Goal: Task Accomplishment & Management: Manage account settings

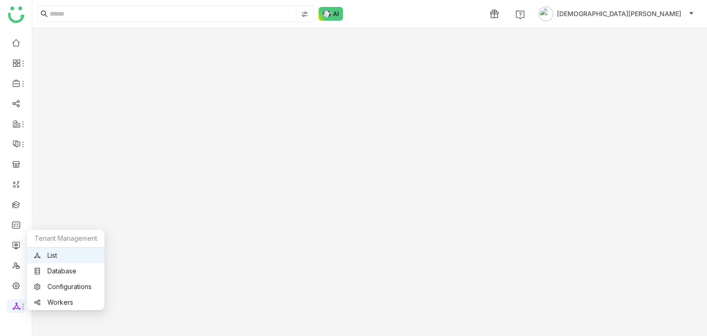
click at [56, 245] on div "Tenant Management" at bounding box center [65, 239] width 77 height 18
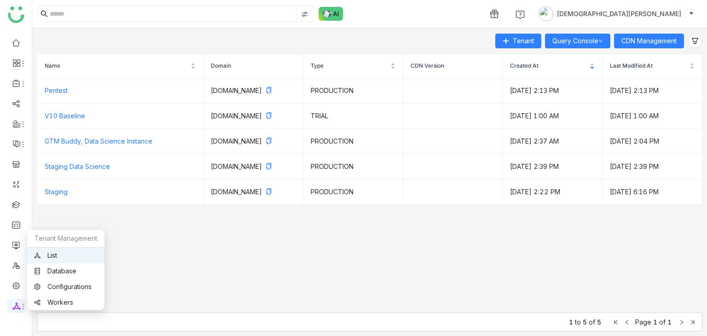
click at [56, 254] on link "List" at bounding box center [65, 255] width 63 height 6
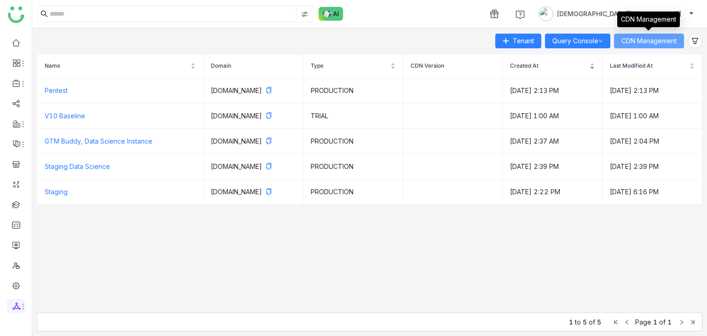
click at [663, 39] on span "CDN Management" at bounding box center [648, 41] width 55 height 10
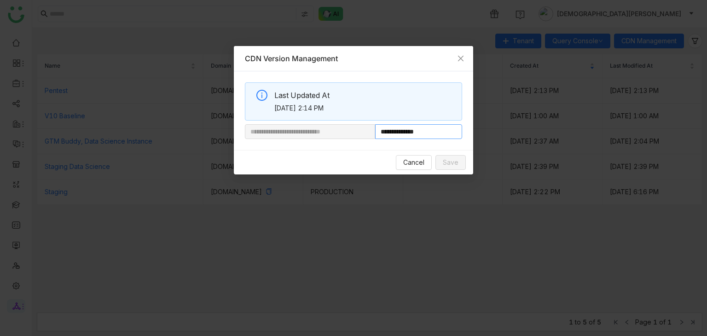
drag, startPoint x: 406, startPoint y: 131, endPoint x: 560, endPoint y: 132, distance: 154.1
click at [560, 132] on nz-modal-container "**********" at bounding box center [353, 168] width 707 height 336
paste input "**********"
type input "**********"
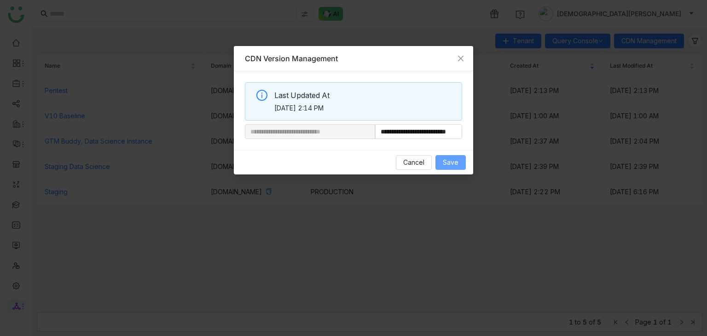
click at [456, 163] on span "Save" at bounding box center [451, 162] width 16 height 10
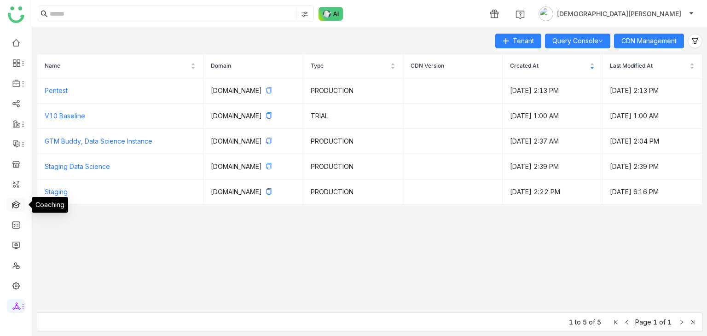
click at [16, 205] on link at bounding box center [16, 204] width 8 height 8
click at [12, 205] on link at bounding box center [16, 204] width 8 height 8
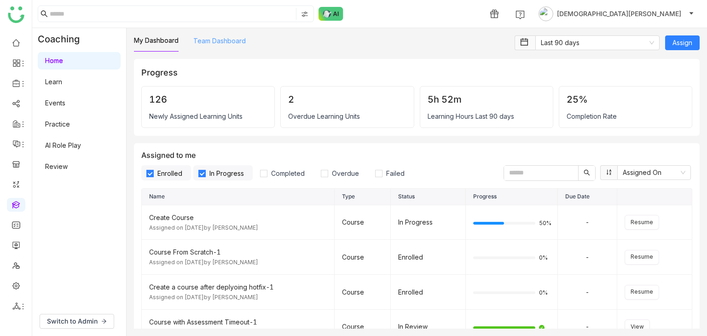
click at [213, 38] on link "Team Dashboard" at bounding box center [219, 41] width 52 height 8
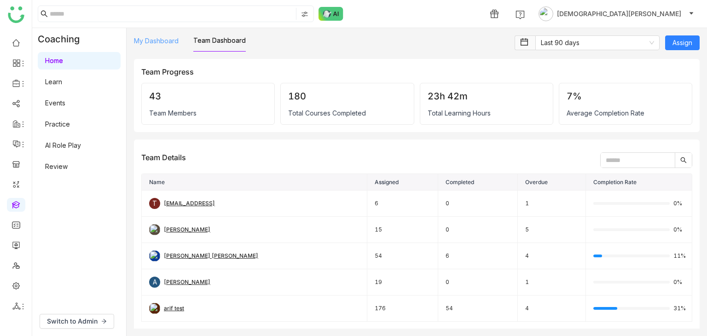
click at [162, 40] on link "My Dashboard" at bounding box center [156, 41] width 45 height 8
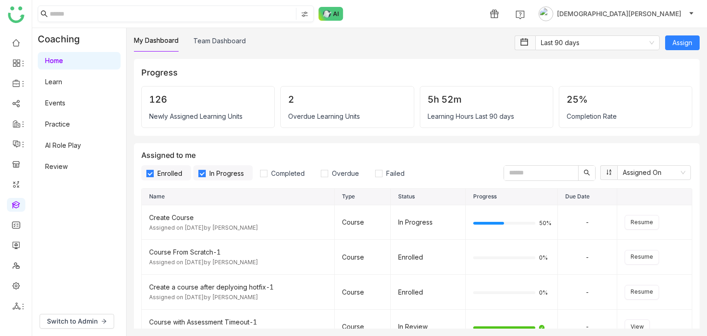
click at [99, 21] on nz-input-group at bounding box center [176, 14] width 276 height 17
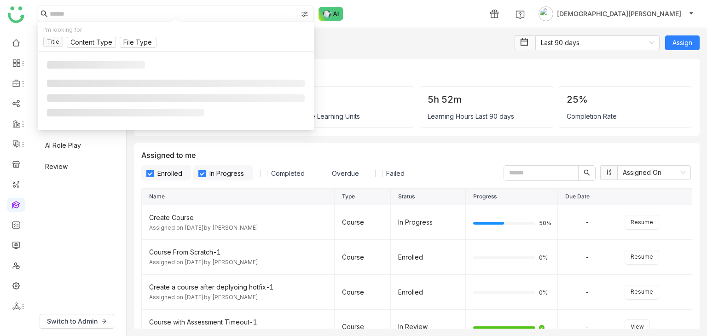
click at [101, 16] on input at bounding box center [172, 14] width 244 height 12
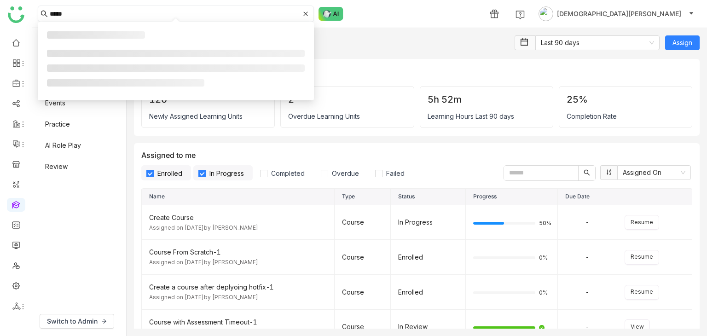
type input "*****"
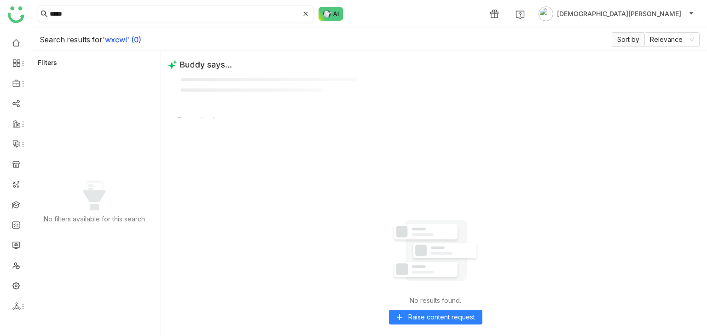
click at [103, 15] on input "*****" at bounding box center [173, 14] width 246 height 12
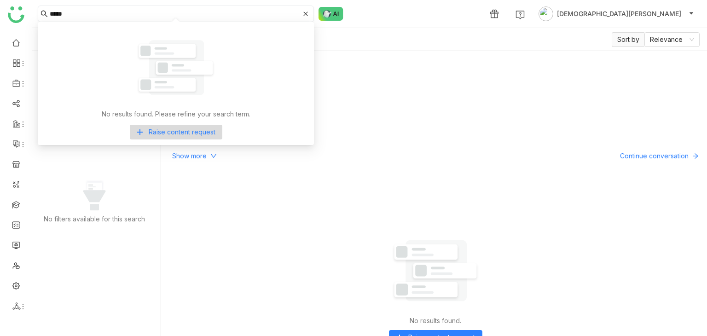
type input "*****"
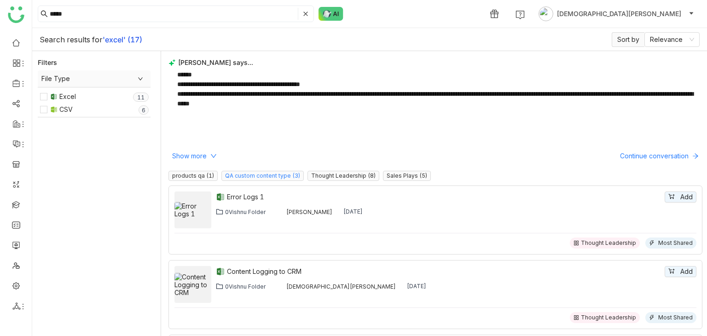
click at [240, 174] on nz-tag "QA custom content type (3)" at bounding box center [262, 176] width 82 height 10
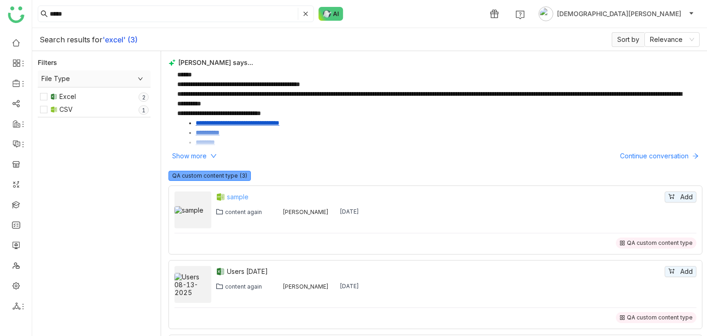
click at [241, 195] on div "sample" at bounding box center [445, 197] width 436 height 10
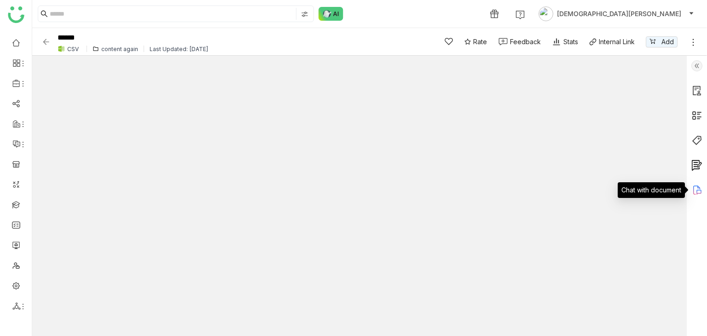
click at [699, 194] on icon at bounding box center [696, 189] width 11 height 11
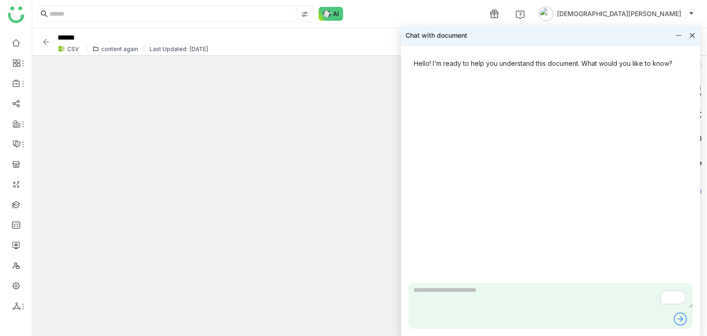
click at [484, 300] on textarea "To enrich screen reader interactions, please activate Accessibility in Grammarl…" at bounding box center [550, 295] width 284 height 25
type textarea "**********"
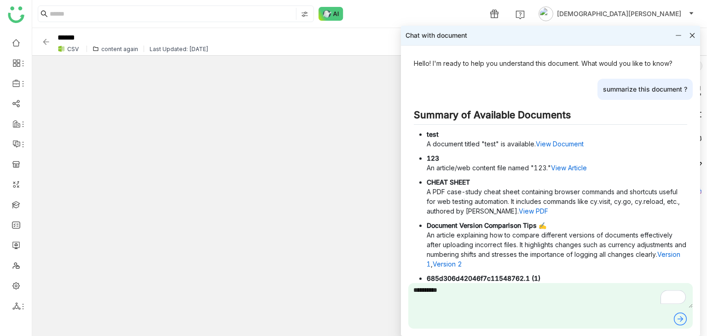
type textarea "**********"
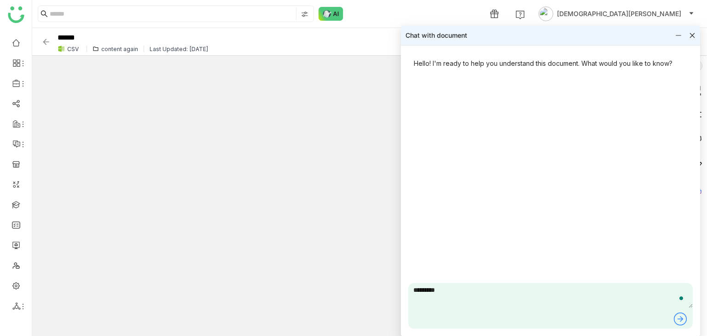
type textarea "*********"
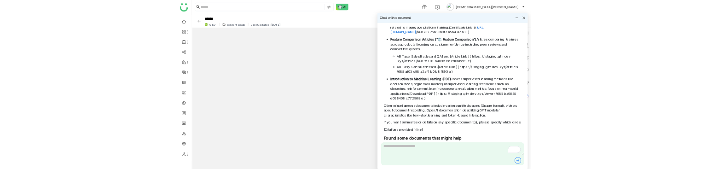
scroll to position [530, 0]
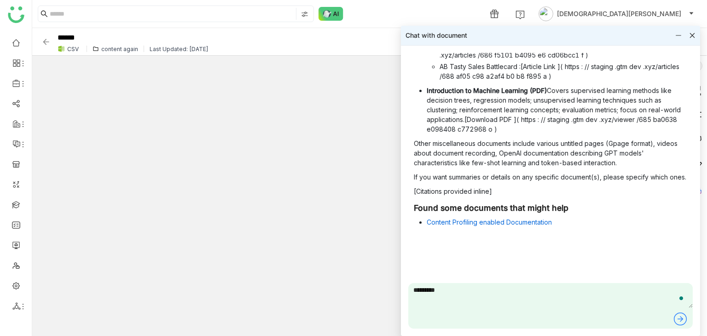
type textarea "*********"
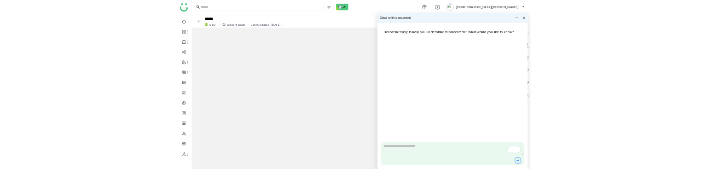
scroll to position [0, 0]
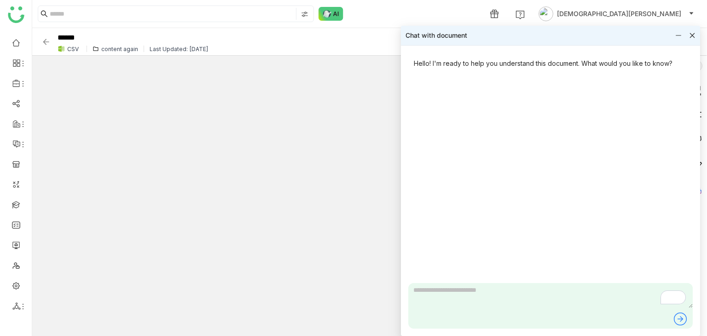
click at [416, 298] on textarea "To enrich screen reader interactions, please activate Accessibility in Grammarl…" at bounding box center [550, 295] width 284 height 25
type textarea "**********"
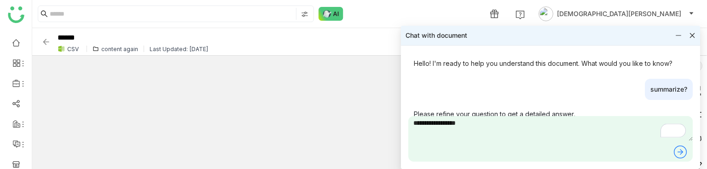
click at [524, 124] on textarea "**********" at bounding box center [550, 128] width 284 height 25
type textarea "**********"
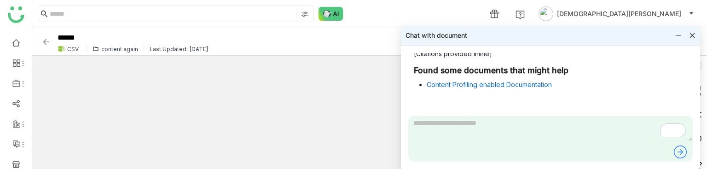
scroll to position [747, 0]
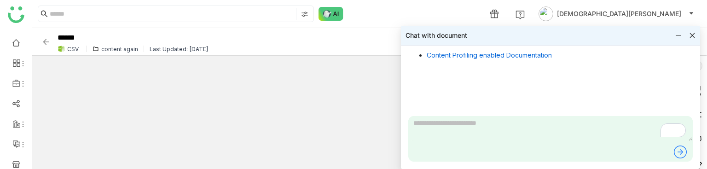
click at [489, 124] on textarea "To enrich screen reader interactions, please activate Accessibility in Grammarl…" at bounding box center [550, 128] width 284 height 25
type textarea "*********"
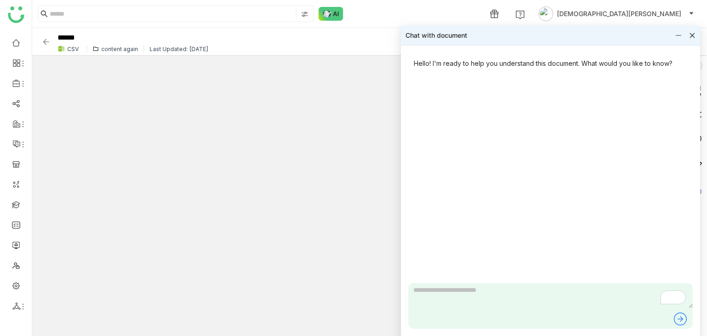
scroll to position [0, 0]
click at [690, 32] on icon at bounding box center [692, 35] width 6 height 6
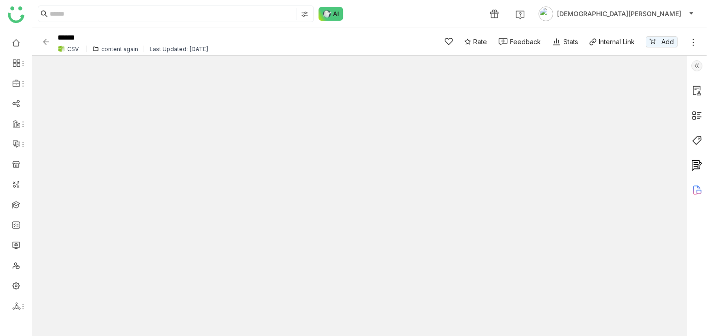
click at [3, 290] on ul at bounding box center [16, 174] width 32 height 290
click at [13, 285] on link at bounding box center [16, 285] width 8 height 8
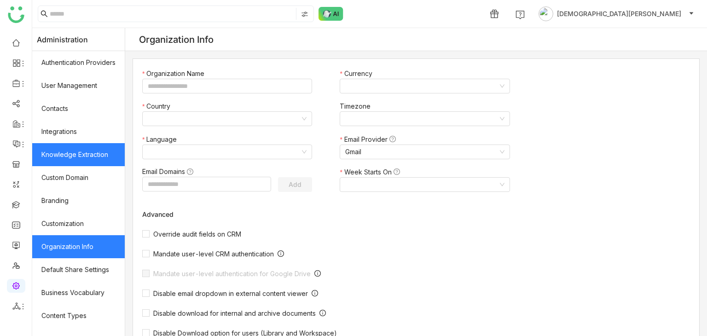
type input "*******"
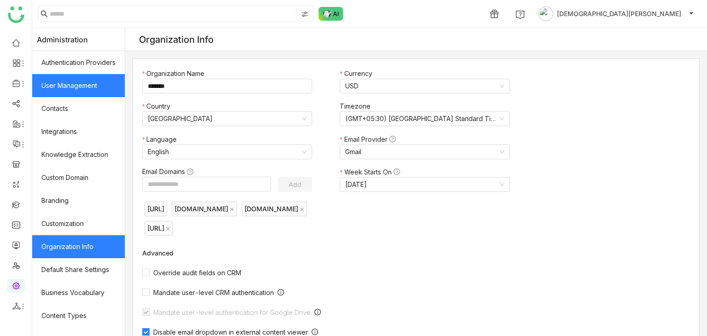
click at [75, 80] on link "User Management" at bounding box center [78, 85] width 92 height 23
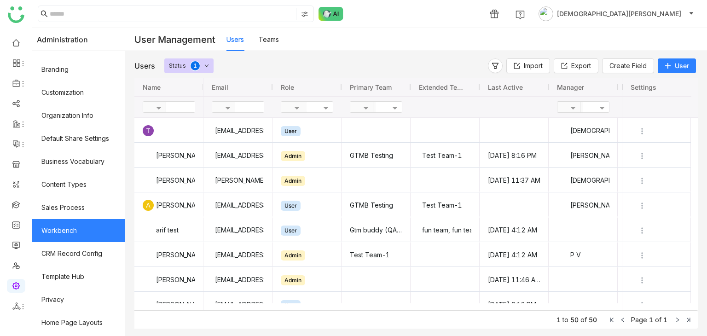
scroll to position [152, 0]
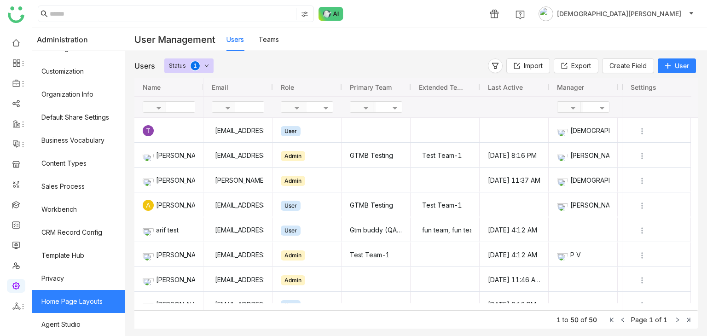
click at [81, 302] on link "Home Page Layouts" at bounding box center [78, 301] width 92 height 23
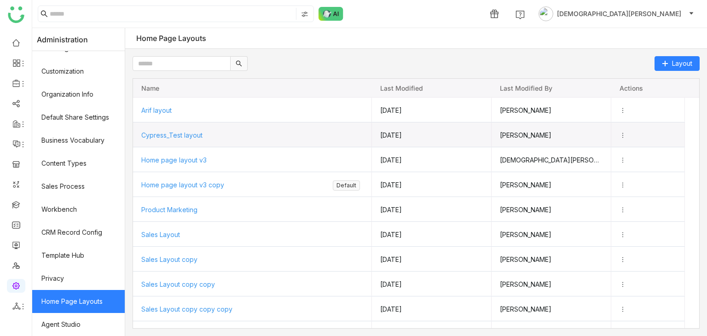
click at [197, 133] on span "Cypress_Test layout" at bounding box center [171, 135] width 61 height 8
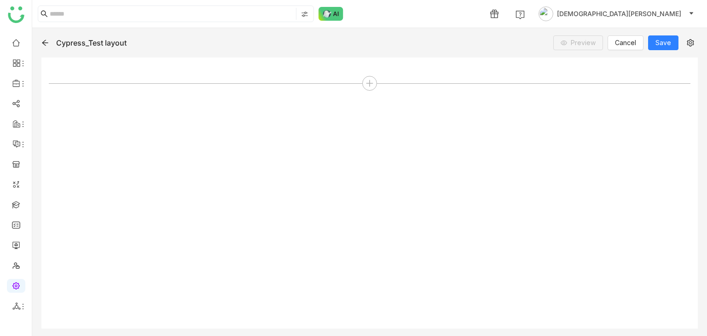
click at [48, 41] on icon at bounding box center [44, 42] width 7 height 7
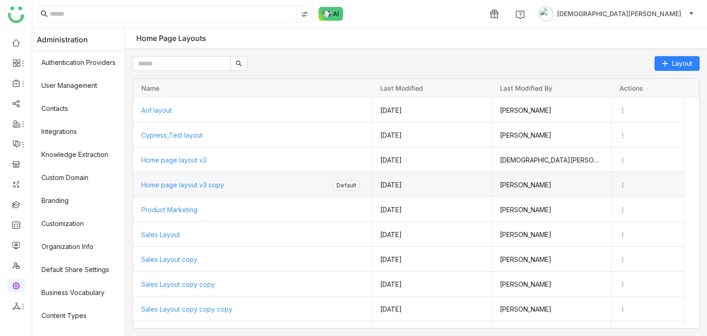
click at [201, 181] on span "Home page layout v3 copy" at bounding box center [182, 185] width 83 height 8
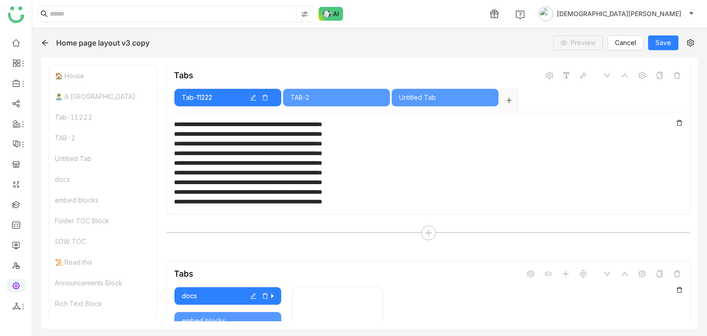
scroll to position [598, 0]
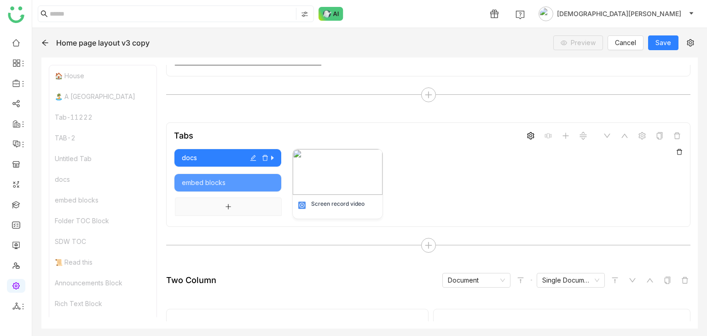
click at [527, 132] on icon at bounding box center [530, 135] width 7 height 7
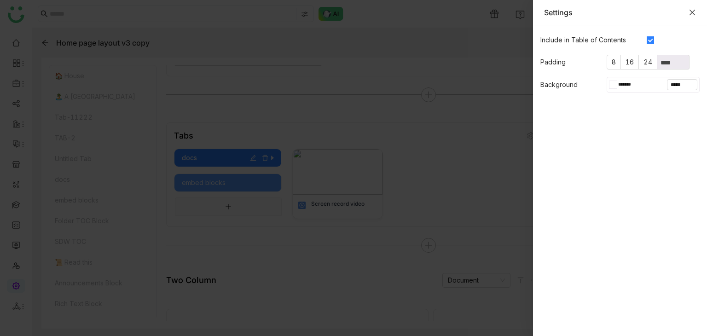
click at [694, 10] on icon "Close" at bounding box center [692, 13] width 6 height 6
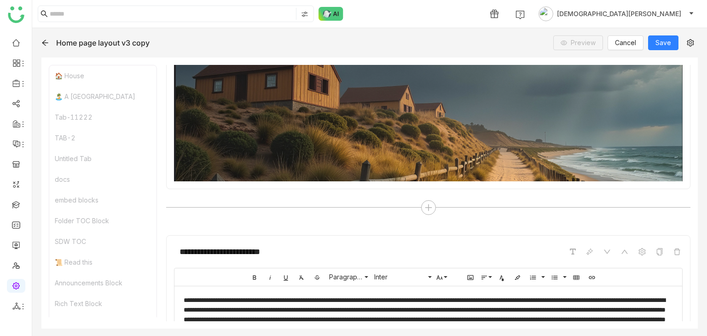
scroll to position [0, 0]
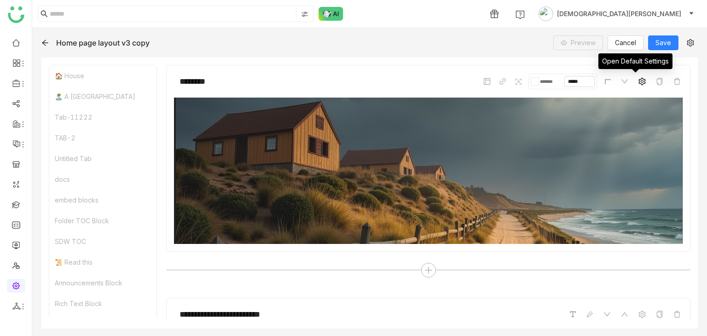
click at [638, 80] on icon at bounding box center [641, 81] width 7 height 7
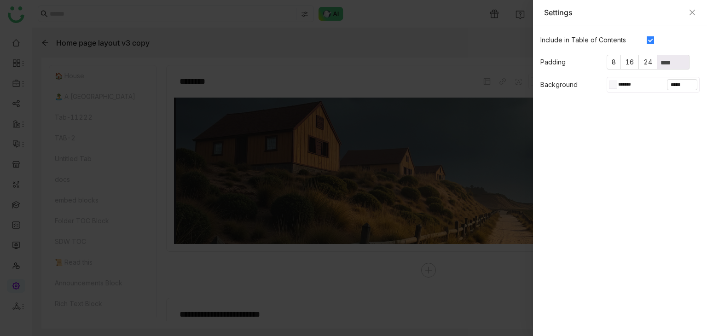
click at [693, 6] on div "Settings" at bounding box center [620, 12] width 174 height 25
click at [195, 86] on div at bounding box center [353, 168] width 707 height 336
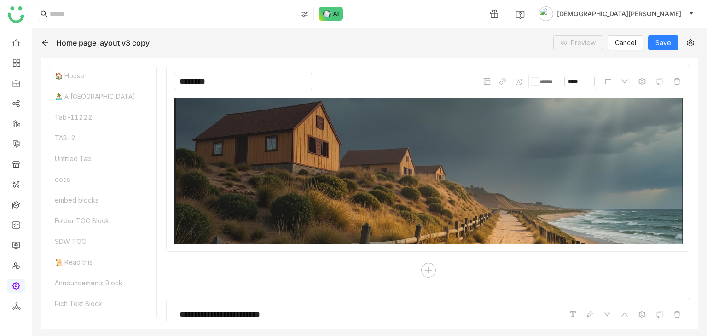
click at [198, 83] on input "********" at bounding box center [243, 81] width 138 height 17
click at [228, 80] on input "********" at bounding box center [243, 81] width 138 height 17
click at [351, 79] on div "******** ******* *****" at bounding box center [428, 81] width 508 height 17
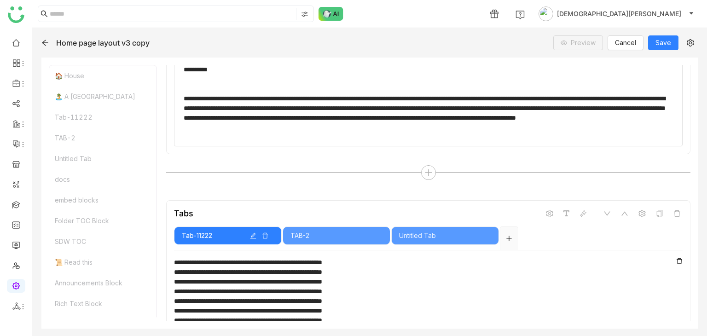
scroll to position [460, 0]
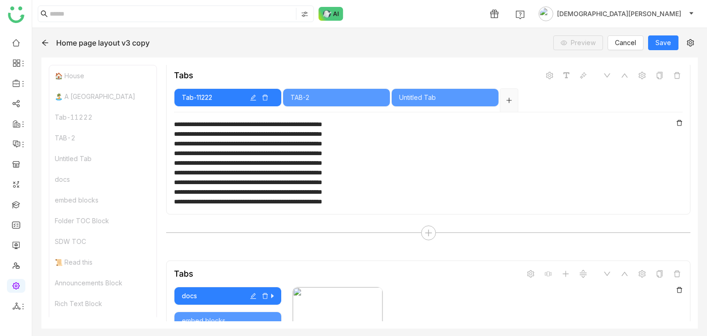
click at [254, 94] on icon "button" at bounding box center [253, 97] width 6 height 6
click at [425, 129] on div "**********" at bounding box center [424, 134] width 501 height 10
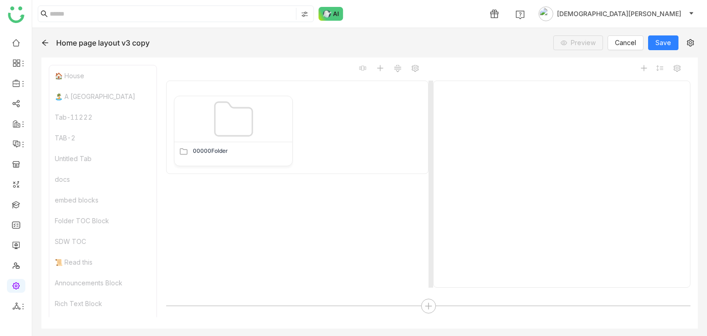
scroll to position [828, 0]
click at [344, 188] on div "00000Folder" at bounding box center [297, 182] width 262 height 207
click at [345, 187] on div "00000Folder" at bounding box center [297, 182] width 262 height 207
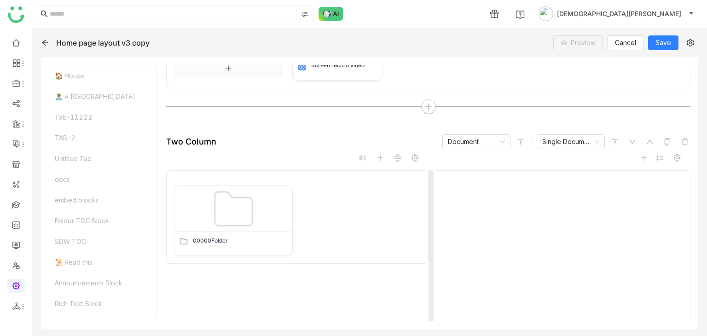
scroll to position [736, 0]
click at [411, 155] on icon at bounding box center [414, 158] width 7 height 7
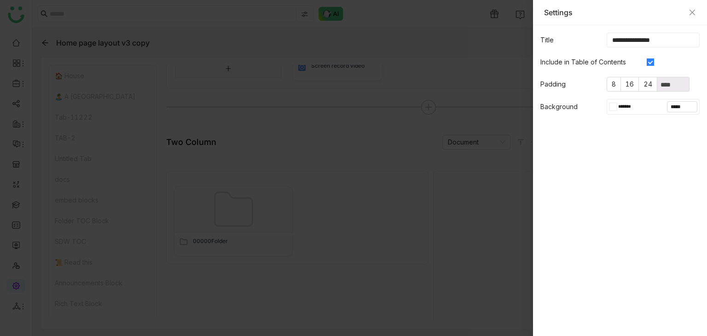
click at [696, 11] on div "Settings" at bounding box center [620, 12] width 174 height 25
click at [391, 221] on div at bounding box center [353, 168] width 707 height 336
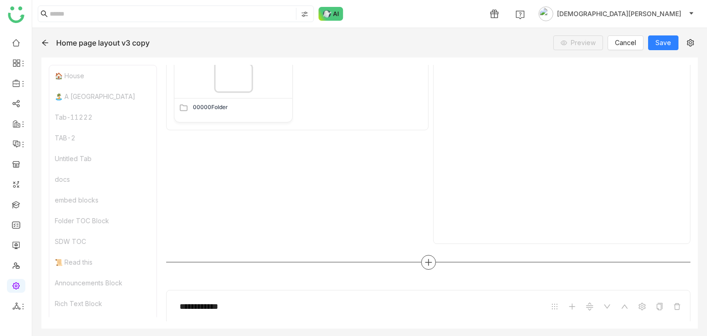
scroll to position [782, 0]
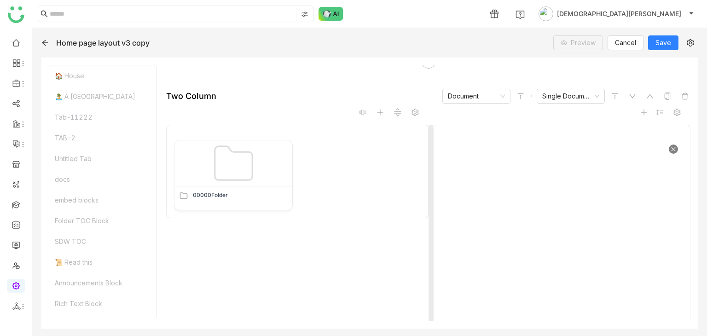
click at [670, 146] on icon at bounding box center [673, 149] width 6 height 6
click at [674, 110] on span at bounding box center [676, 112] width 11 height 11
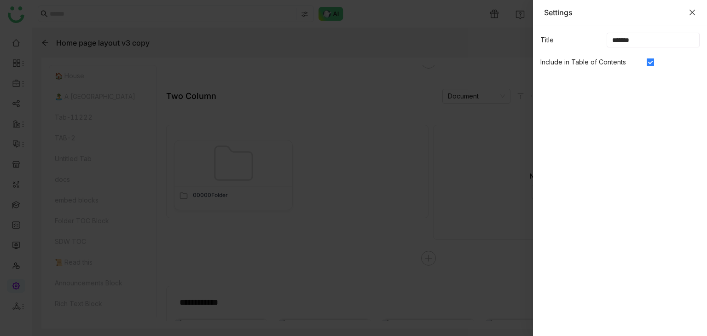
click at [688, 11] on icon "Close" at bounding box center [691, 12] width 7 height 7
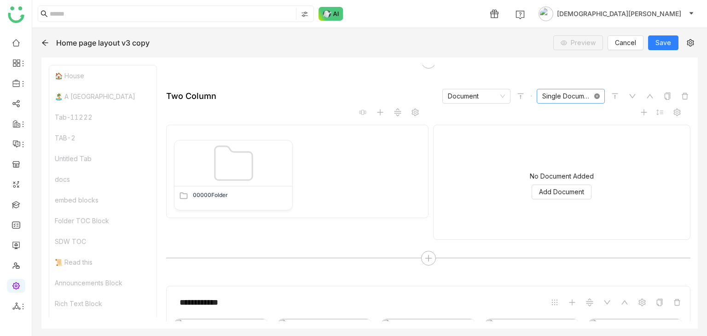
click at [594, 93] on icon at bounding box center [597, 96] width 6 height 6
click at [561, 95] on input at bounding box center [567, 96] width 51 height 14
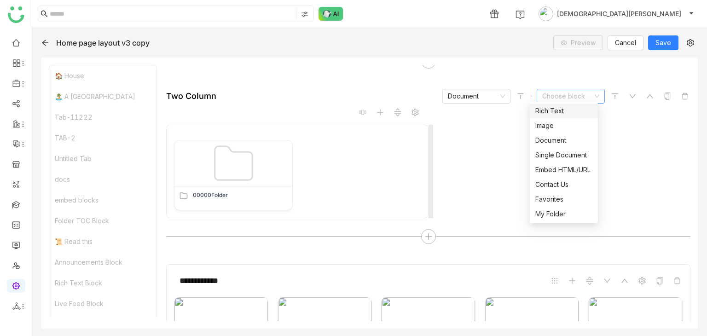
click at [489, 131] on div "No Block Added" at bounding box center [561, 171] width 257 height 92
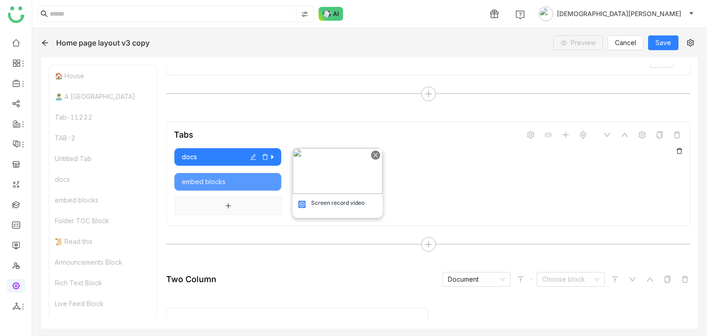
scroll to position [598, 0]
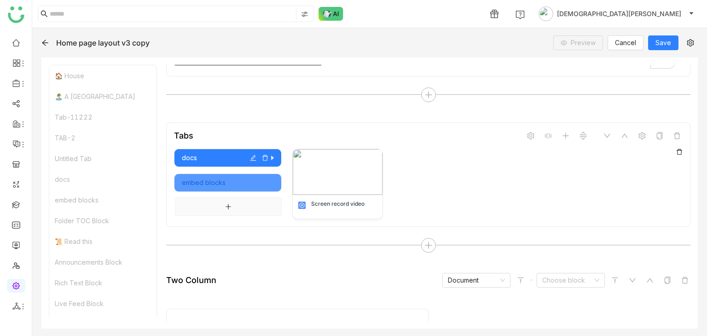
click at [236, 178] on div "embed blocks" at bounding box center [228, 183] width 92 height 10
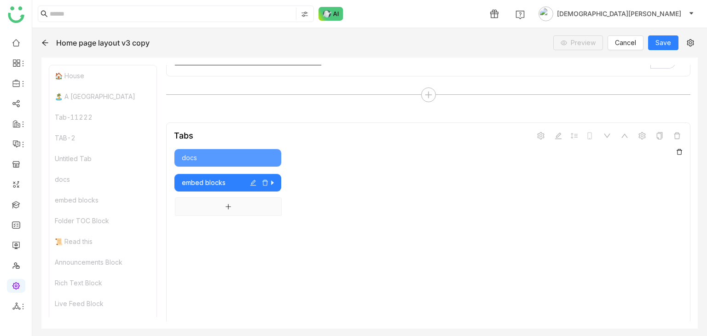
click at [676, 149] on icon at bounding box center [679, 152] width 6 height 6
click at [323, 149] on input at bounding box center [320, 156] width 45 height 14
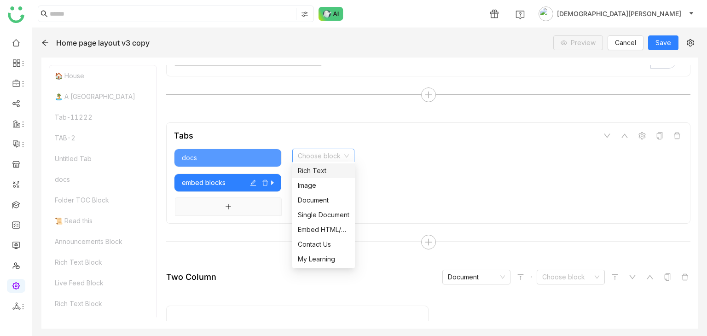
click at [331, 173] on div "Rich Text" at bounding box center [324, 171] width 52 height 10
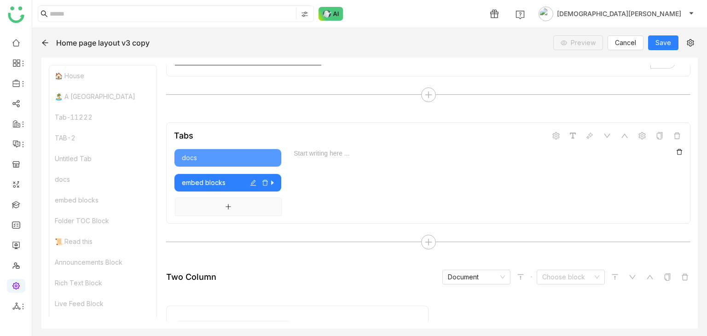
click at [676, 149] on icon at bounding box center [679, 152] width 6 height 6
click at [13, 242] on link at bounding box center [16, 245] width 8 height 8
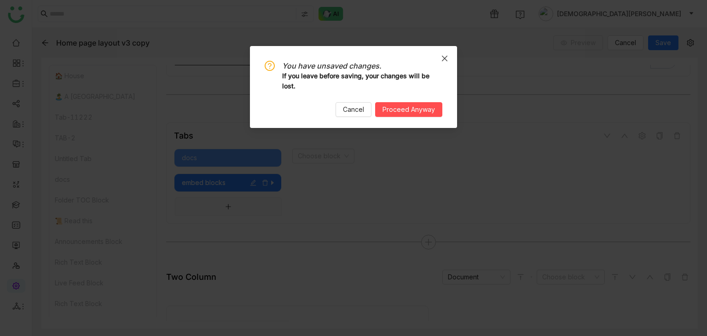
click at [448, 58] on span "Close" at bounding box center [444, 58] width 25 height 25
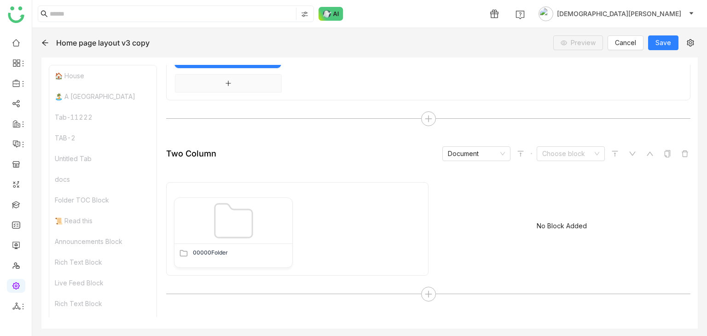
scroll to position [828, 0]
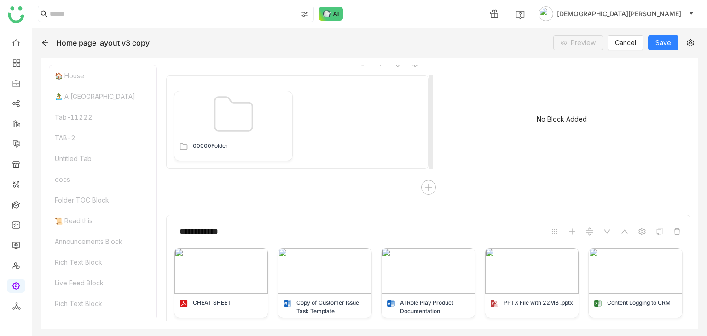
click at [587, 94] on div "No Block Added" at bounding box center [561, 121] width 257 height 92
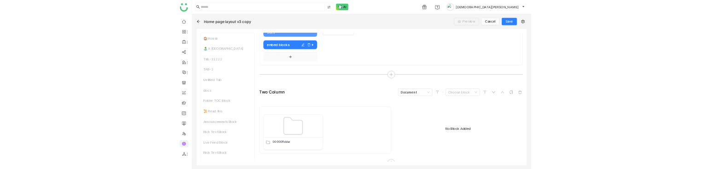
scroll to position [690, 0]
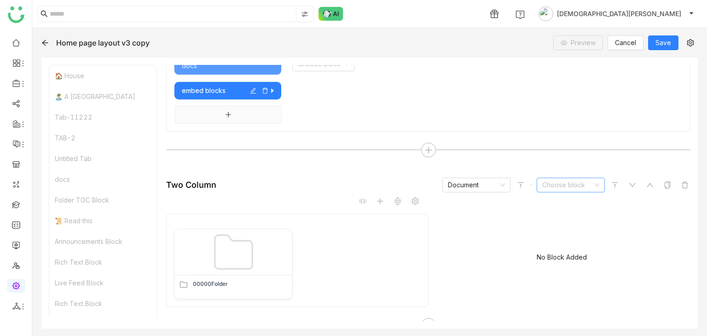
click at [545, 179] on input at bounding box center [567, 185] width 51 height 14
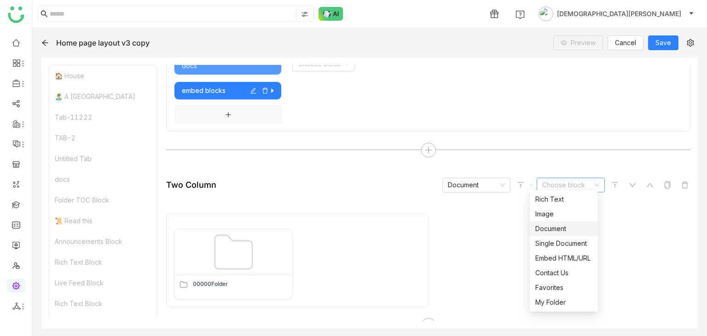
click at [547, 225] on div "Document" at bounding box center [563, 229] width 57 height 10
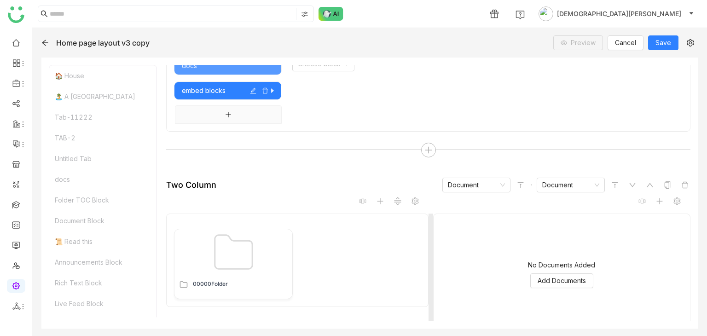
click at [562, 284] on div "No Documents Added Add Documents" at bounding box center [561, 275] width 241 height 92
click at [569, 276] on span "Add Documents" at bounding box center [561, 281] width 48 height 10
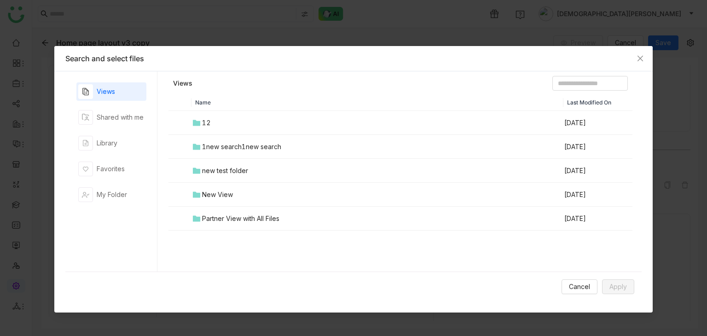
click at [224, 142] on div "1new search1new search" at bounding box center [241, 147] width 79 height 10
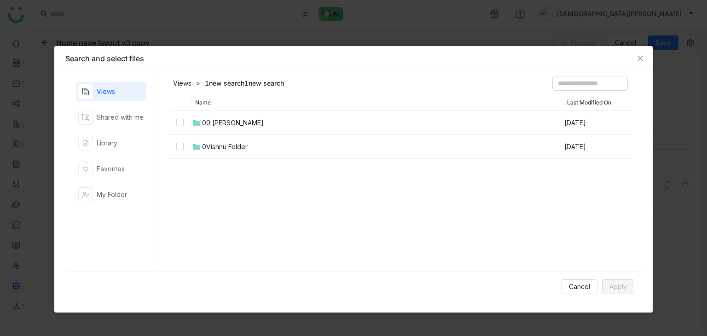
click at [196, 125] on icon at bounding box center [196, 123] width 7 height 6
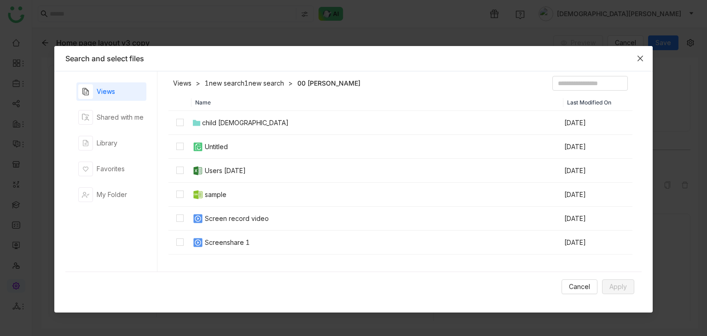
click at [643, 53] on span "Close" at bounding box center [639, 58] width 25 height 25
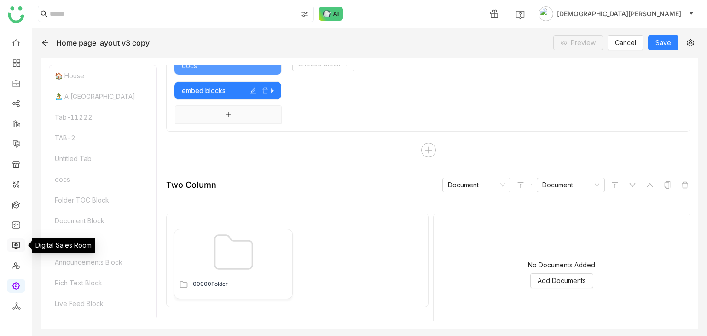
click at [15, 241] on link at bounding box center [16, 245] width 8 height 8
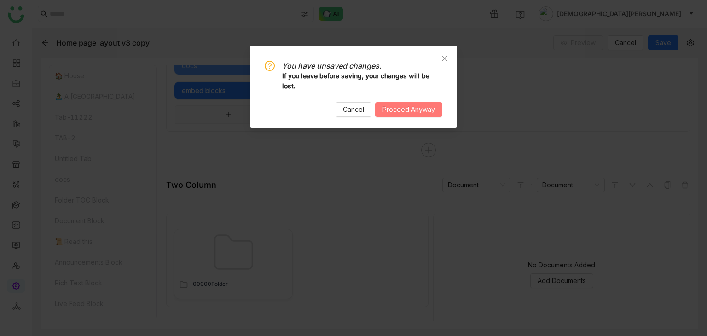
click at [399, 113] on span "Proceed Anyway" at bounding box center [408, 109] width 52 height 10
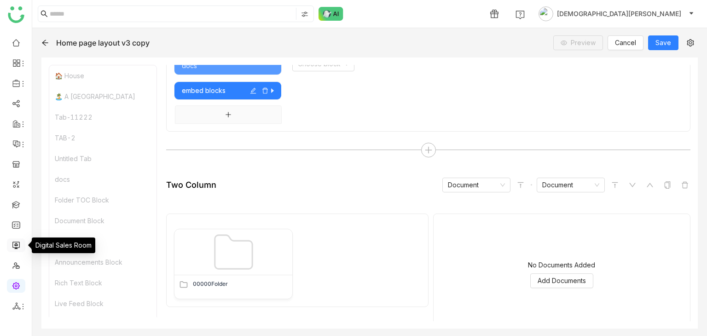
click at [17, 244] on link at bounding box center [16, 245] width 8 height 8
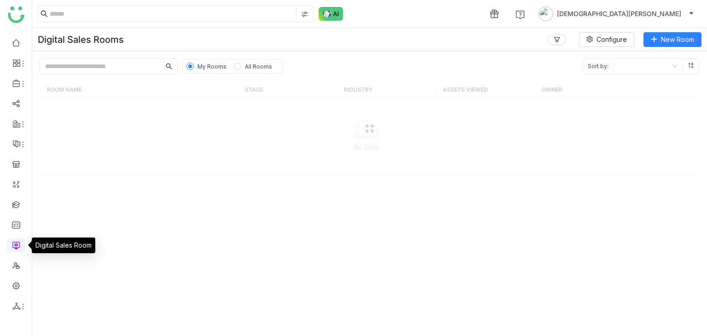
click at [17, 244] on link at bounding box center [16, 245] width 8 height 8
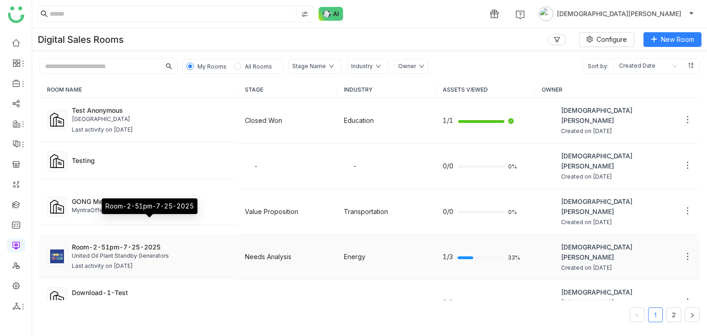
click at [123, 242] on div "Room-2-51pm-7-25-2025" at bounding box center [151, 247] width 158 height 10
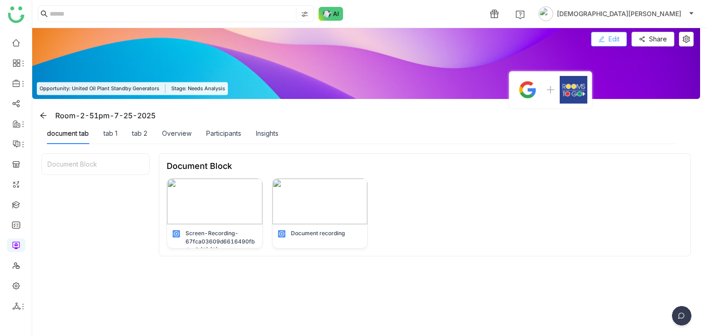
click at [608, 40] on span "Edit" at bounding box center [613, 39] width 11 height 10
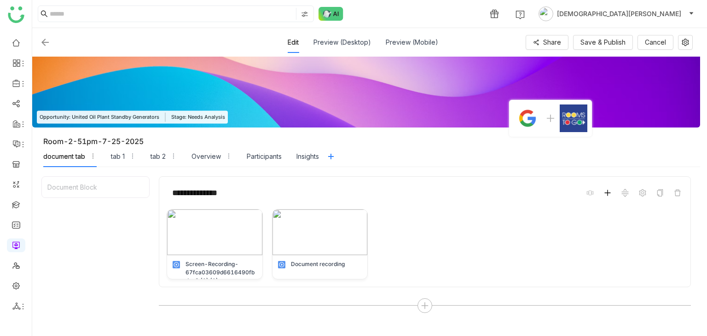
click at [608, 193] on icon at bounding box center [607, 192] width 7 height 7
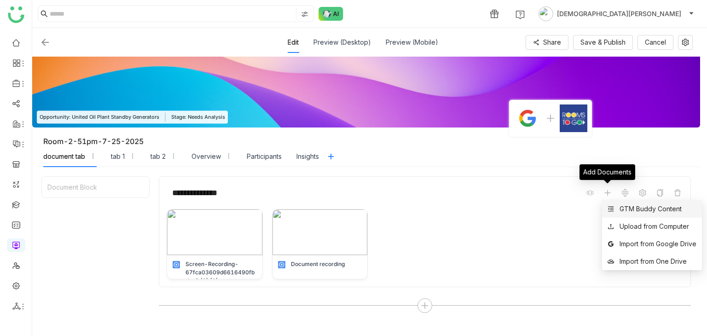
click at [618, 207] on div "GTM Buddy Content" at bounding box center [644, 209] width 74 height 10
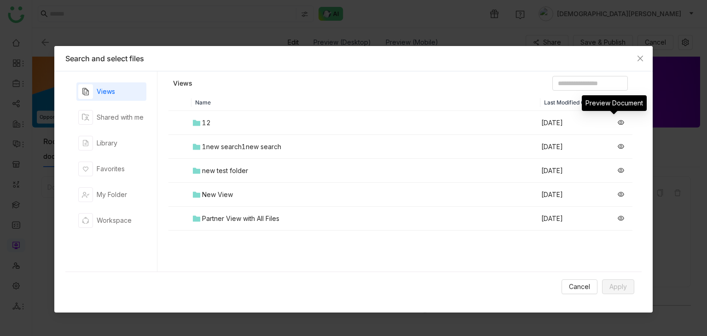
click at [617, 122] on icon at bounding box center [620, 122] width 6 height 5
click at [131, 117] on div "Shared with me" at bounding box center [120, 117] width 47 height 10
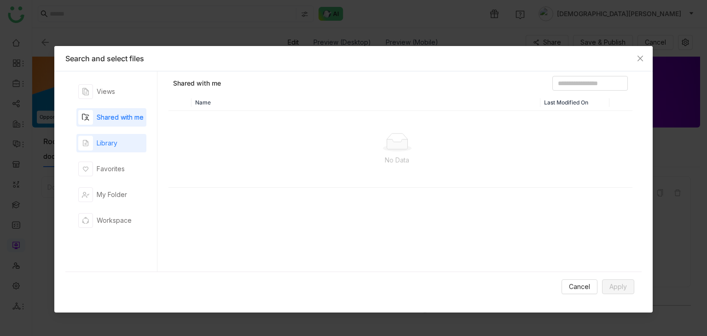
click at [116, 151] on div "Library" at bounding box center [111, 143] width 70 height 18
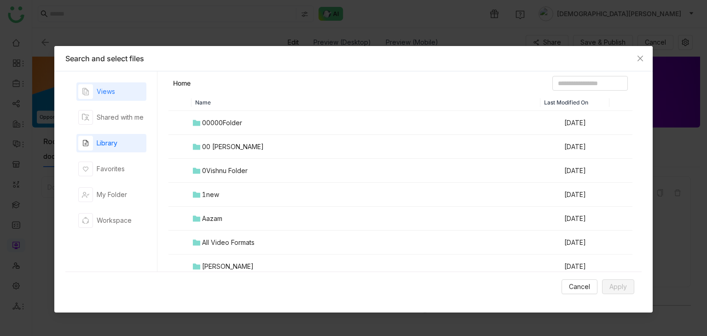
click at [112, 95] on div "Views" at bounding box center [106, 91] width 18 height 10
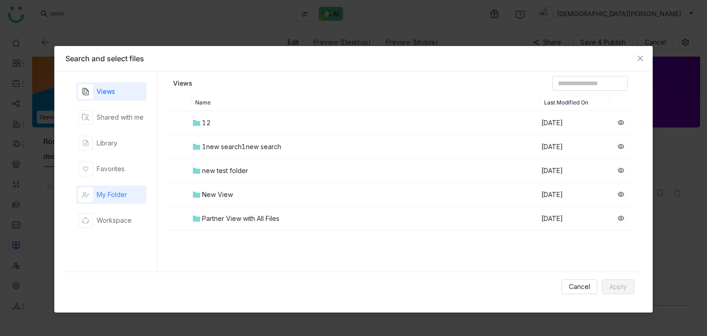
click at [124, 194] on div "My Folder" at bounding box center [112, 195] width 30 height 10
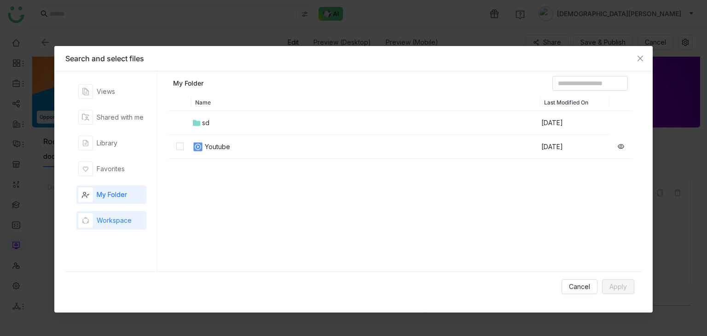
click at [110, 218] on div "Workspace" at bounding box center [114, 220] width 35 height 10
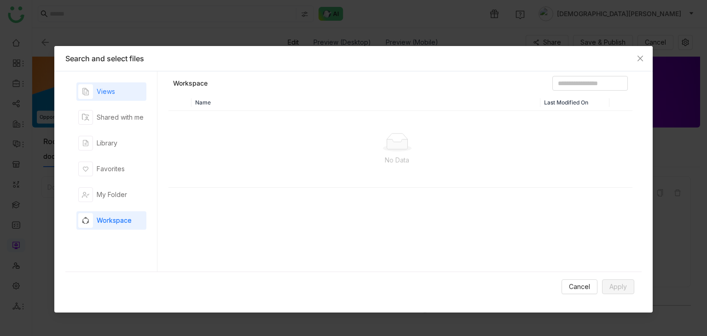
click at [112, 93] on div "Views" at bounding box center [106, 91] width 18 height 10
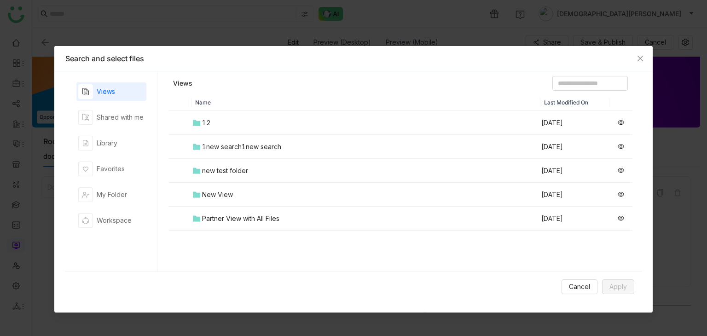
click at [253, 143] on div "1new search1new search" at bounding box center [241, 147] width 79 height 10
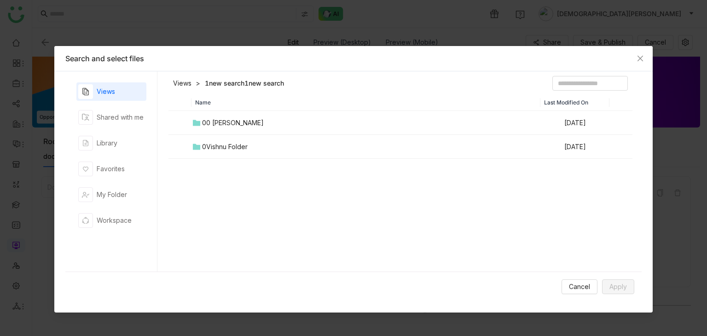
click at [232, 149] on div "0Vishnu Folder" at bounding box center [225, 147] width 46 height 10
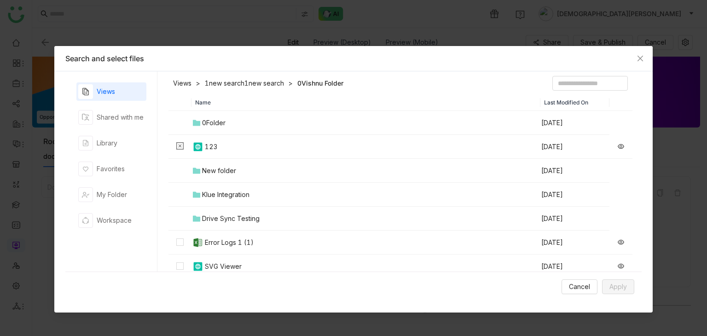
click at [185, 84] on link "Views" at bounding box center [182, 83] width 18 height 9
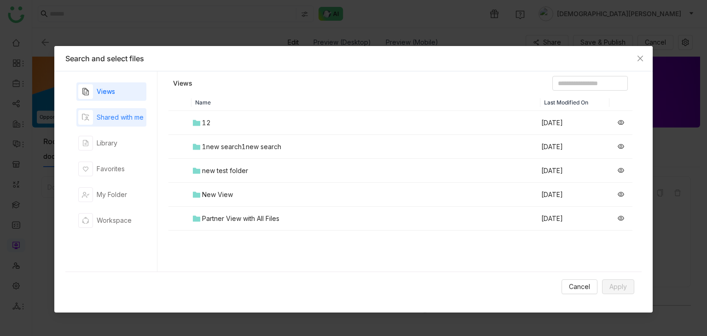
click at [134, 119] on div "Shared with me" at bounding box center [120, 117] width 47 height 10
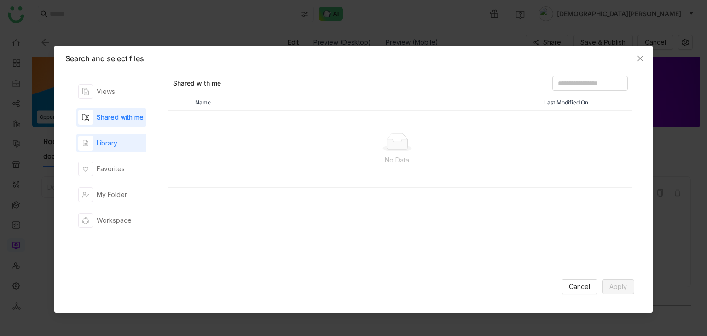
click at [101, 147] on div "Library" at bounding box center [107, 143] width 21 height 10
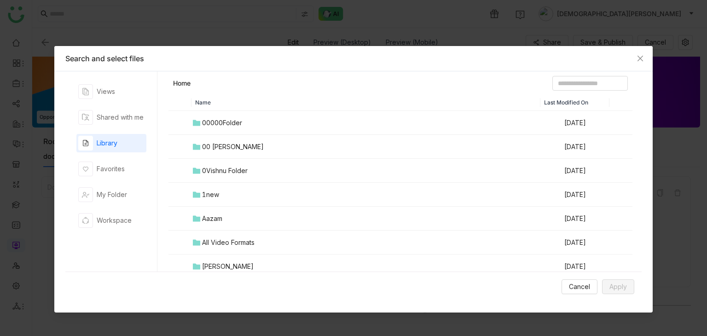
click at [212, 143] on div "00 Arif Folder" at bounding box center [233, 147] width 62 height 10
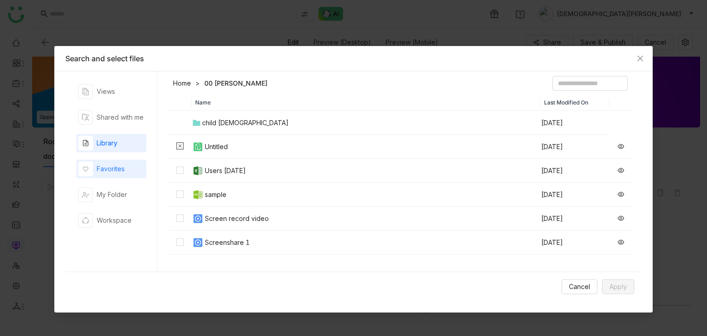
click at [98, 166] on div "Favorites" at bounding box center [111, 169] width 28 height 10
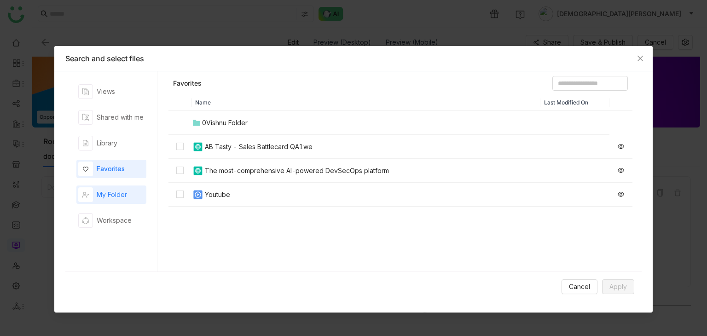
click at [105, 190] on div "My Folder" at bounding box center [112, 195] width 30 height 10
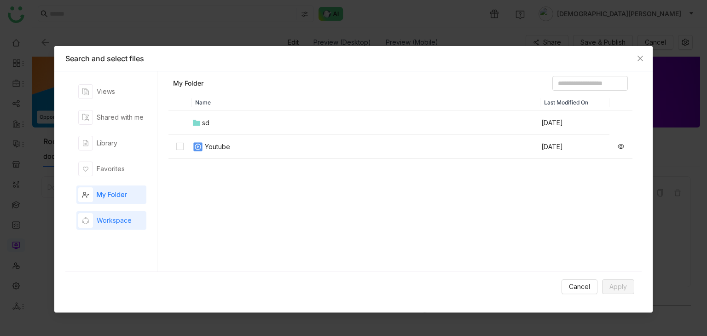
click at [105, 227] on div "Workspace" at bounding box center [104, 220] width 53 height 15
click at [363, 162] on p "No Data" at bounding box center [397, 160] width 442 height 10
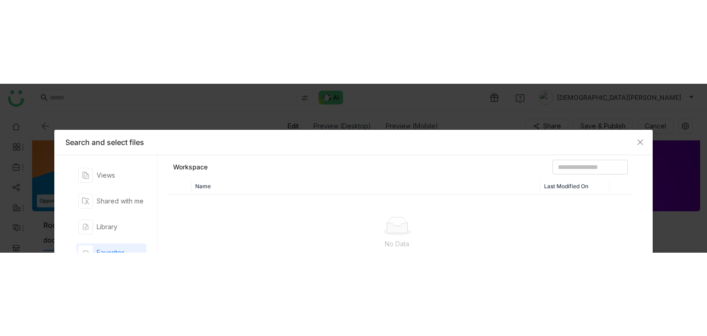
scroll to position [155, 0]
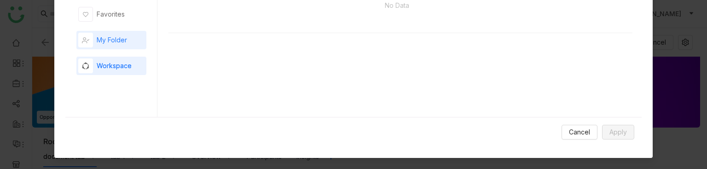
click at [98, 40] on div "My Folder" at bounding box center [112, 40] width 30 height 10
click at [98, 60] on div "Workspace" at bounding box center [104, 65] width 53 height 15
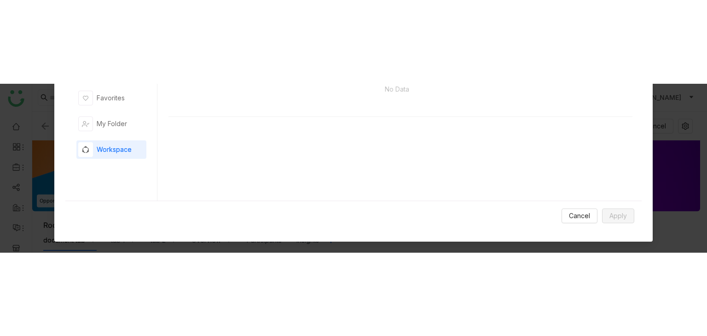
scroll to position [0, 0]
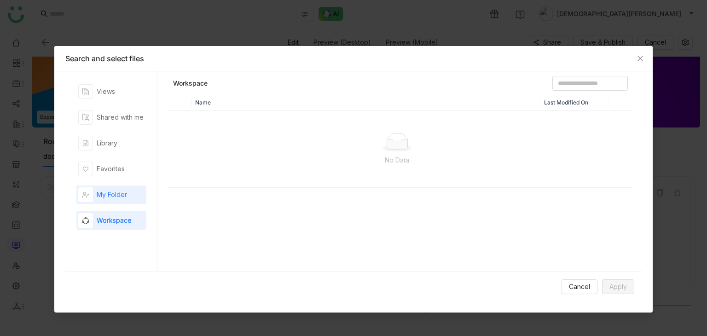
click at [121, 200] on div "My Folder" at bounding box center [102, 194] width 49 height 15
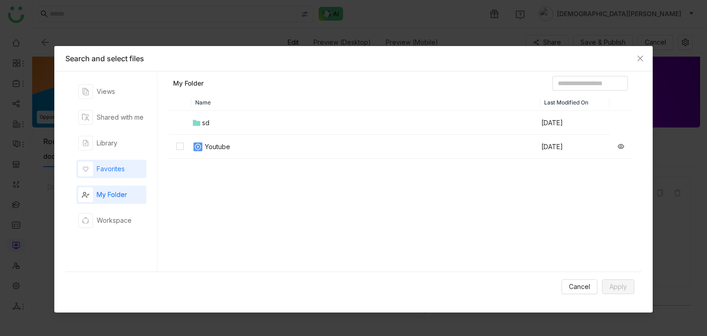
click at [122, 170] on div "Favorites" at bounding box center [111, 169] width 28 height 10
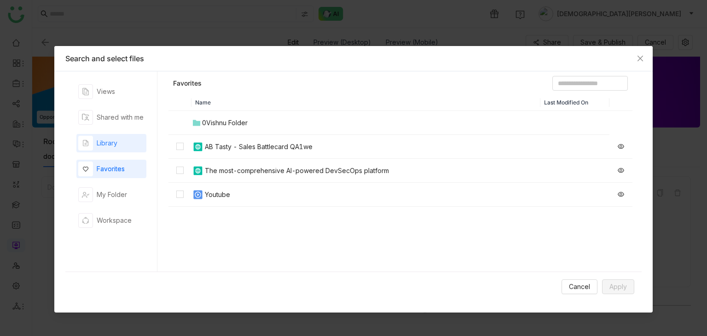
click at [117, 138] on div "Library" at bounding box center [107, 143] width 21 height 10
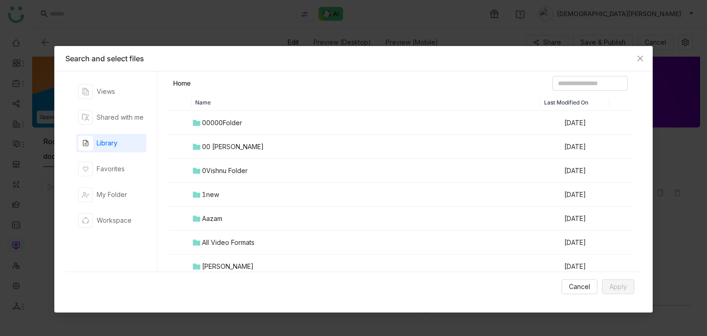
click at [228, 123] on div "00000Folder" at bounding box center [222, 123] width 40 height 10
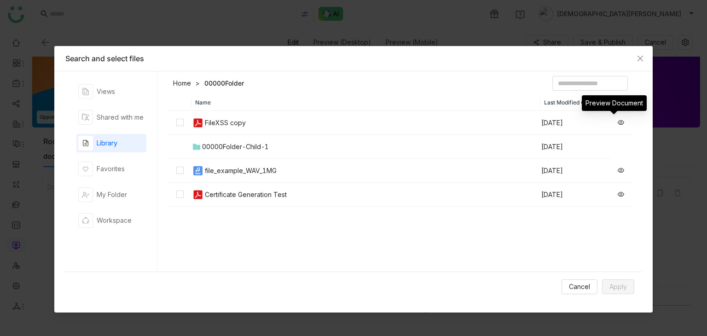
click at [617, 121] on icon at bounding box center [620, 122] width 6 height 5
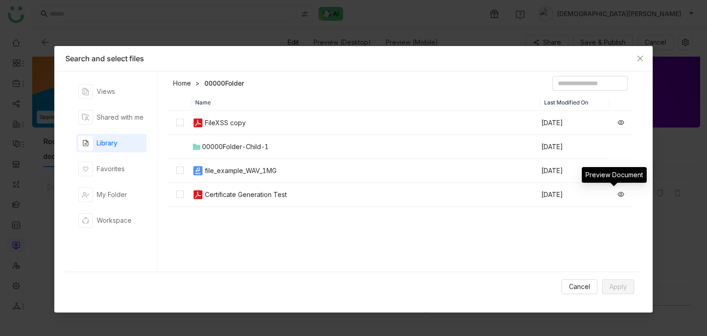
click at [617, 193] on icon at bounding box center [620, 194] width 6 height 6
click at [120, 147] on div "Library" at bounding box center [111, 143] width 70 height 18
click at [176, 86] on link "Home" at bounding box center [182, 83] width 18 height 9
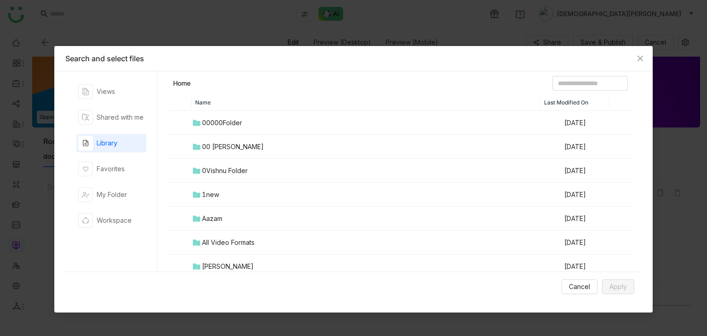
click at [219, 145] on div "00 Arif Folder" at bounding box center [233, 147] width 62 height 10
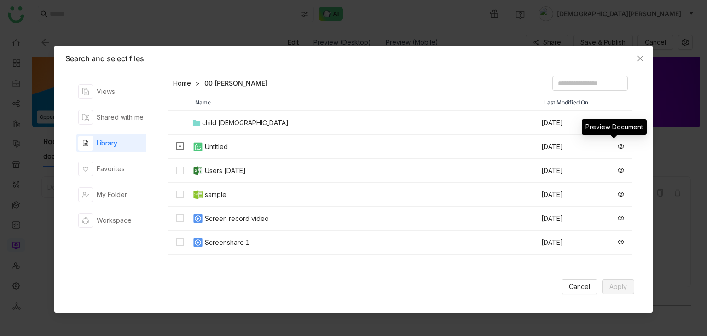
click at [617, 146] on icon at bounding box center [620, 146] width 6 height 6
click at [185, 81] on link "Home" at bounding box center [182, 83] width 18 height 9
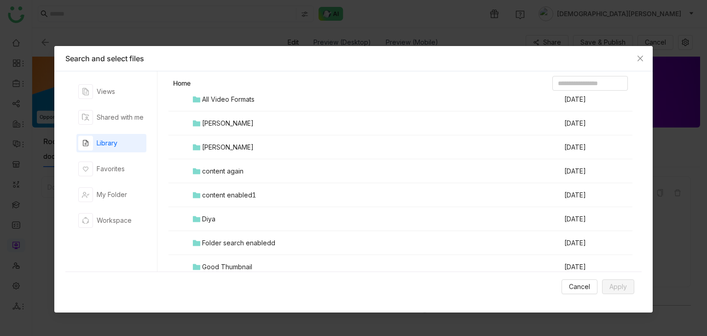
scroll to position [184, 0]
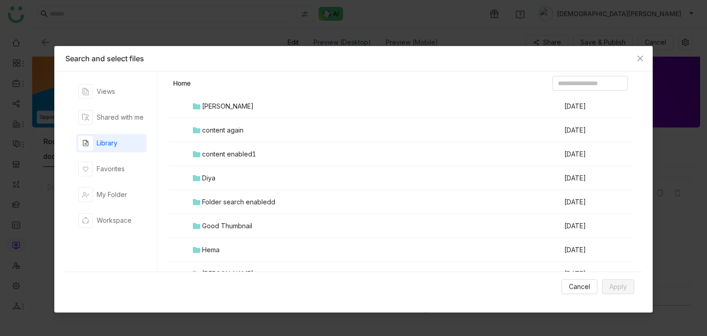
click at [213, 157] on div "content enabled1" at bounding box center [229, 154] width 54 height 10
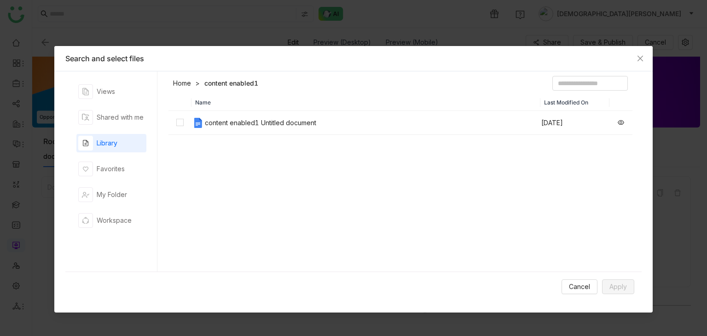
click at [184, 79] on link "Home" at bounding box center [182, 83] width 18 height 9
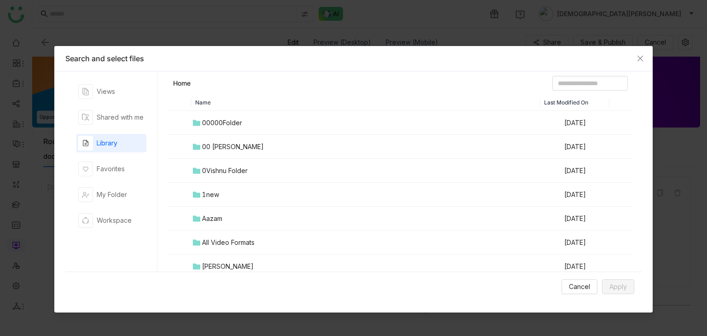
click at [609, 98] on th at bounding box center [620, 102] width 23 height 17
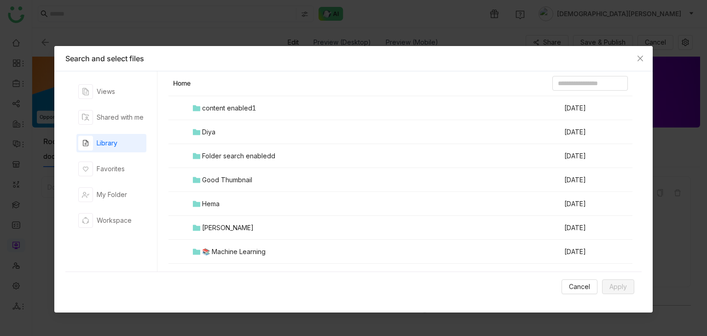
scroll to position [138, 0]
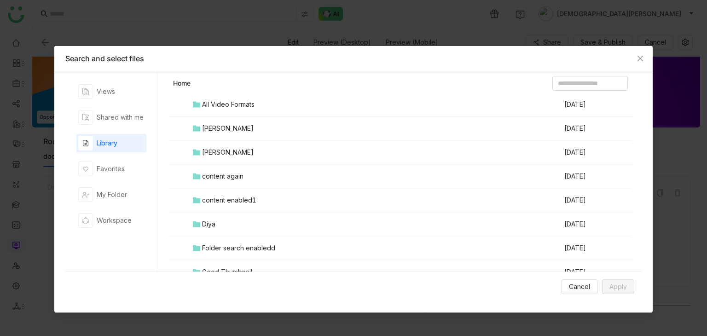
click at [226, 103] on div "All Video Formats" at bounding box center [228, 104] width 52 height 10
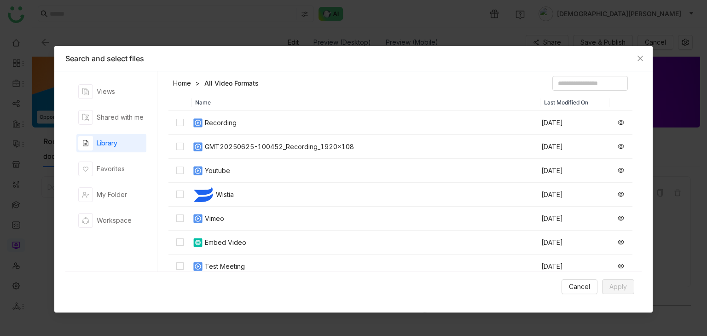
scroll to position [50, 0]
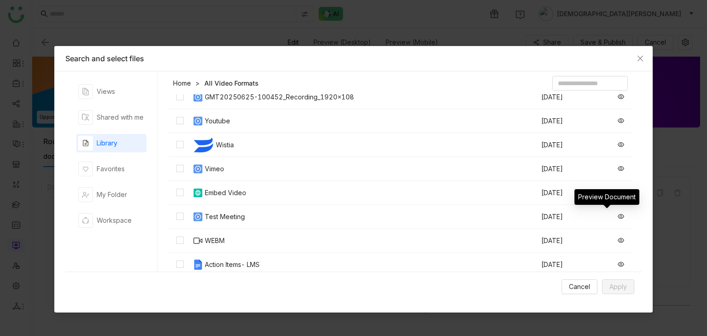
click at [617, 216] on icon at bounding box center [620, 216] width 6 height 6
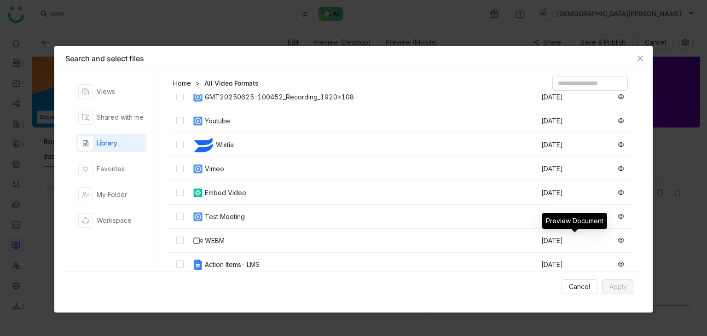
scroll to position [0, 0]
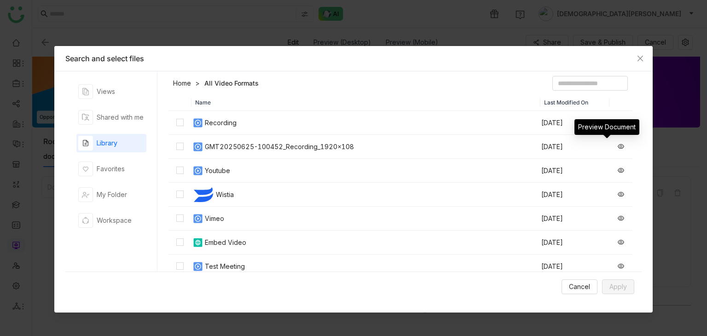
click at [617, 146] on icon at bounding box center [620, 146] width 6 height 5
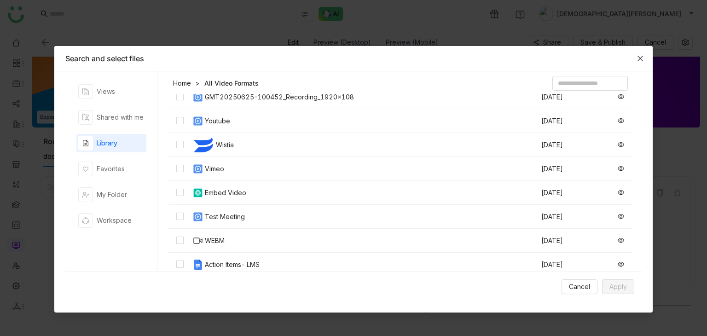
click at [637, 57] on icon "Close" at bounding box center [639, 58] width 7 height 7
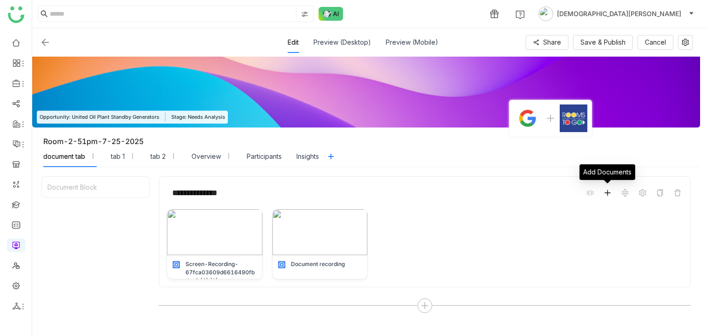
click at [608, 193] on icon at bounding box center [607, 192] width 7 height 7
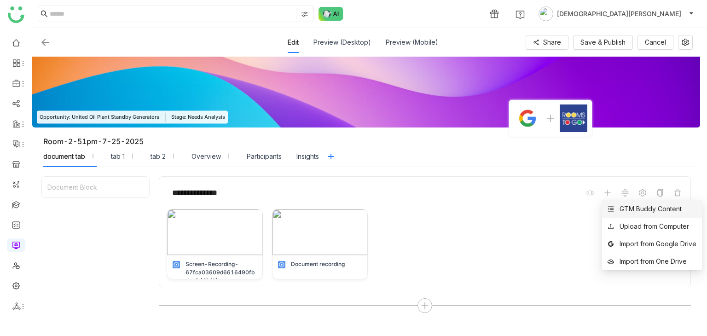
click at [615, 207] on div "GTM Buddy Content" at bounding box center [644, 209] width 74 height 10
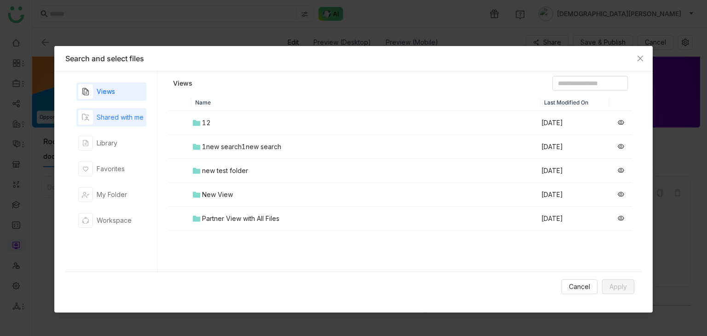
click at [130, 126] on div "Shared with me" at bounding box center [111, 117] width 70 height 18
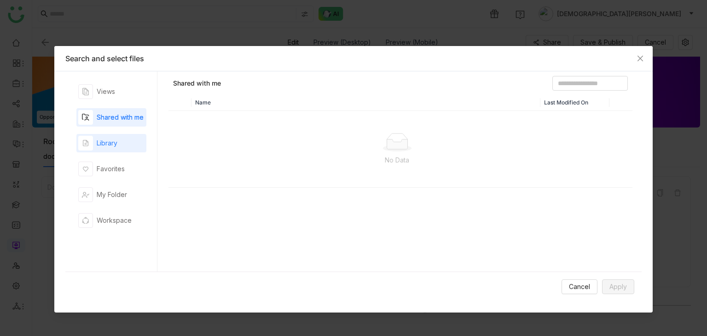
click at [118, 139] on div "Library" at bounding box center [111, 143] width 70 height 18
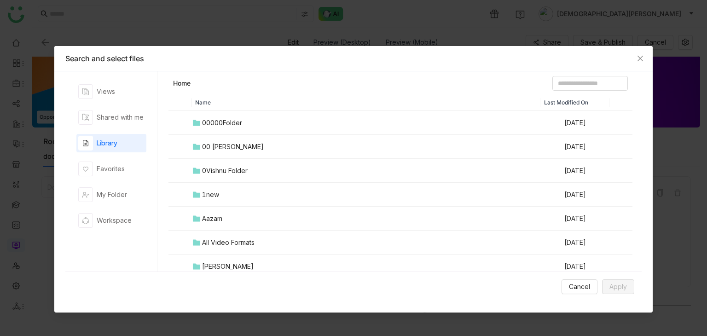
click at [214, 126] on div "00000Folder" at bounding box center [222, 123] width 40 height 10
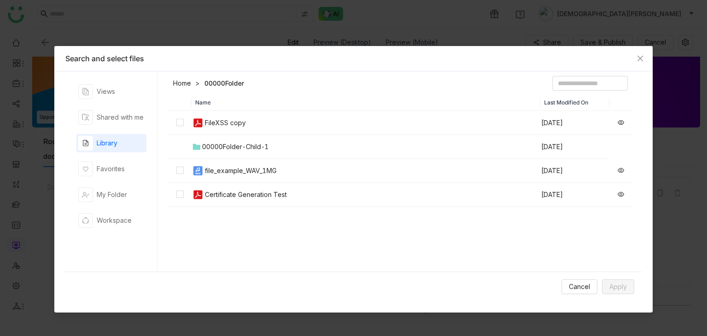
click at [219, 146] on div "00000Folder-Child-1" at bounding box center [235, 147] width 67 height 10
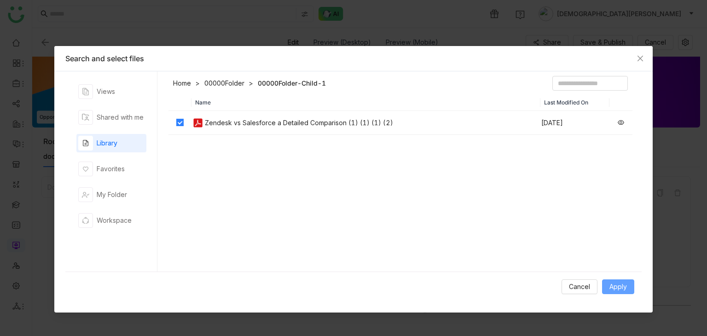
click at [619, 286] on span "Apply" at bounding box center [617, 287] width 17 height 10
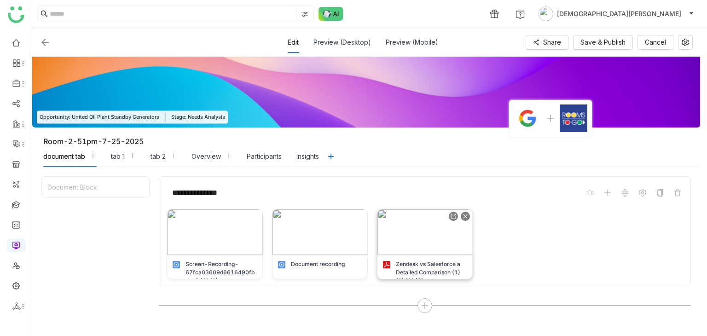
click at [443, 243] on img at bounding box center [424, 232] width 95 height 46
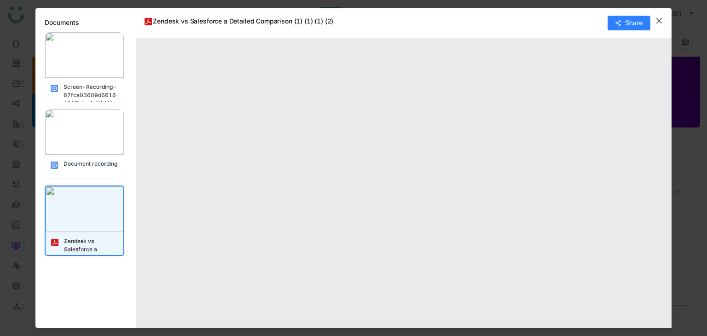
click at [664, 20] on span "Close" at bounding box center [658, 20] width 25 height 25
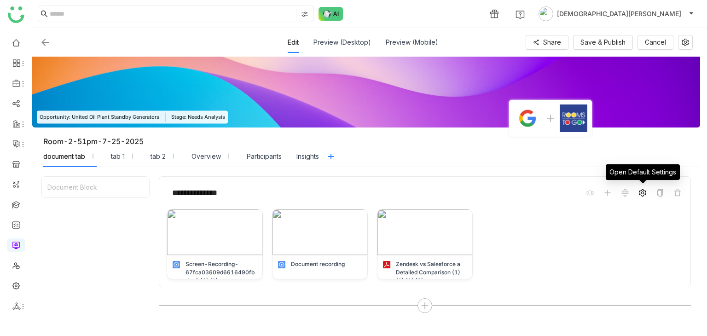
click at [638, 195] on icon at bounding box center [641, 192] width 7 height 7
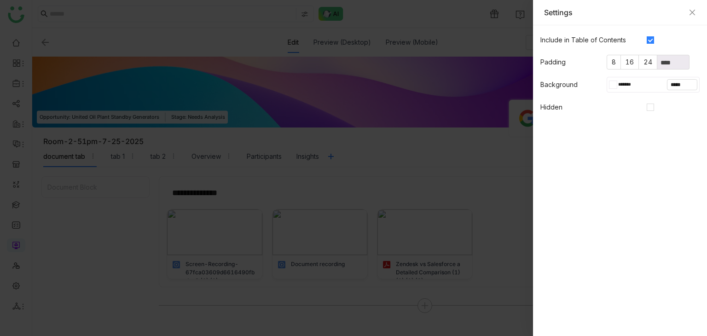
drag, startPoint x: 623, startPoint y: 127, endPoint x: 667, endPoint y: 152, distance: 50.3
click at [667, 152] on gtmb-native-editor-settings "Include in Table of Contents Padding 8 16 24 **** Background ******* ***** Hidd…" at bounding box center [620, 180] width 174 height 310
click at [621, 63] on label "16" at bounding box center [630, 62] width 18 height 15
click at [693, 11] on icon "Close" at bounding box center [692, 13] width 6 height 6
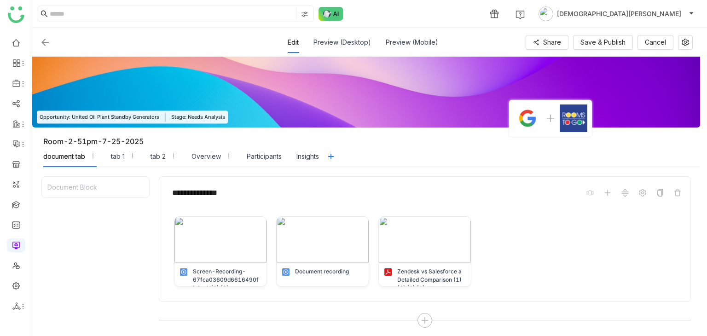
click at [48, 43] on img at bounding box center [45, 42] width 11 height 11
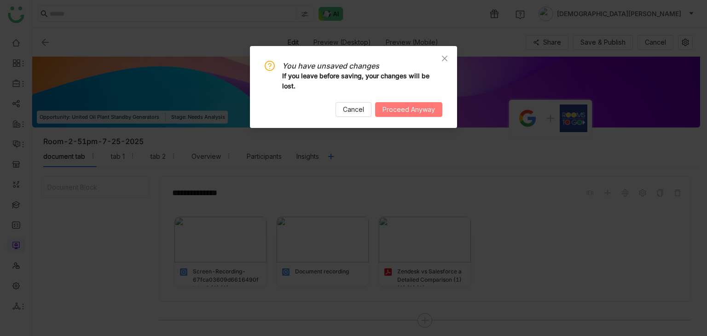
click at [391, 105] on span "Proceed Anyway" at bounding box center [408, 109] width 52 height 10
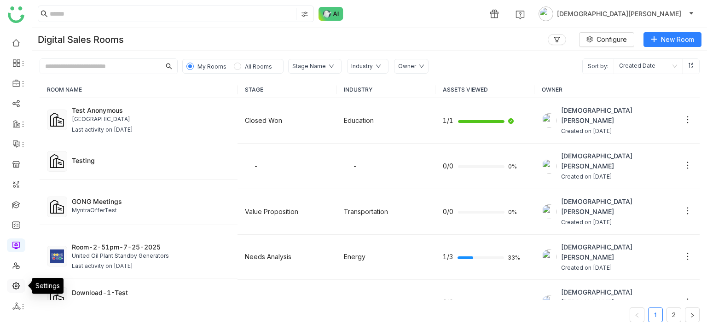
click at [15, 288] on link at bounding box center [16, 285] width 8 height 8
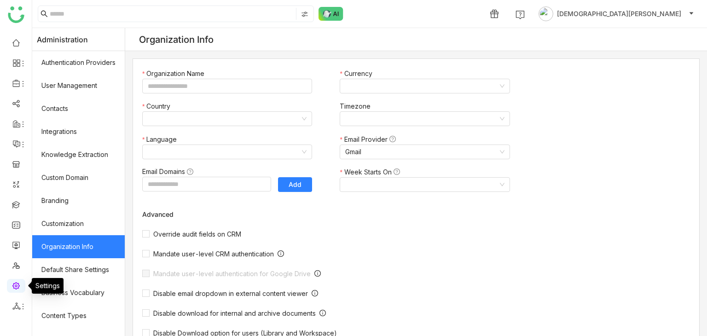
type input "*******"
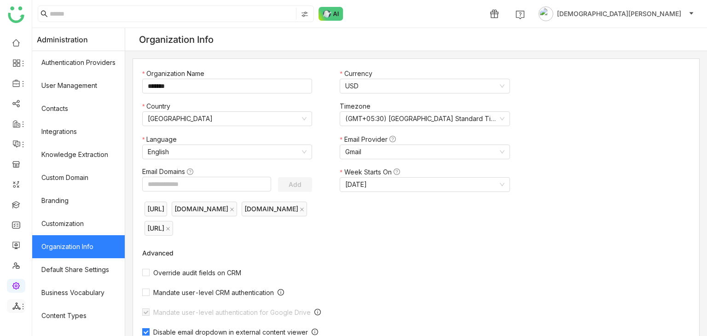
click at [13, 310] on icon at bounding box center [16, 306] width 8 height 8
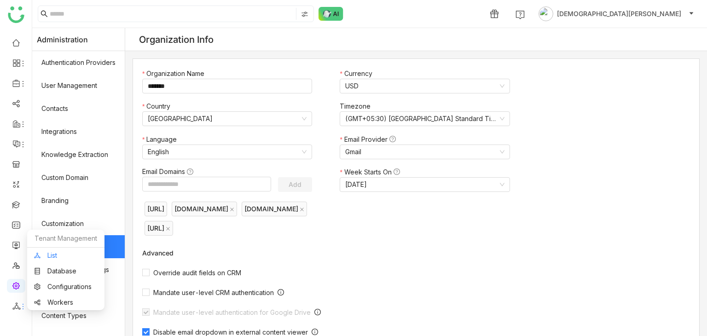
click at [54, 257] on link "List" at bounding box center [65, 255] width 63 height 6
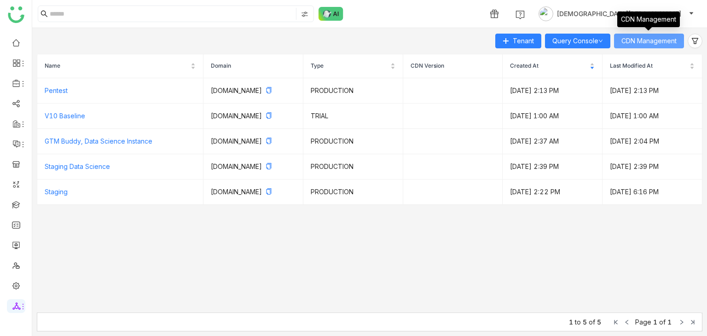
click at [628, 46] on button "CDN Management" at bounding box center [649, 41] width 70 height 15
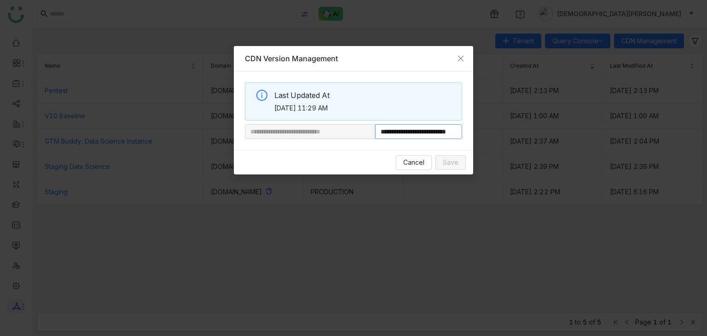
drag, startPoint x: 407, startPoint y: 133, endPoint x: 531, endPoint y: 138, distance: 124.3
click at [525, 140] on nz-modal-container "**********" at bounding box center [353, 168] width 707 height 336
paste input "*****"
type input "**********"
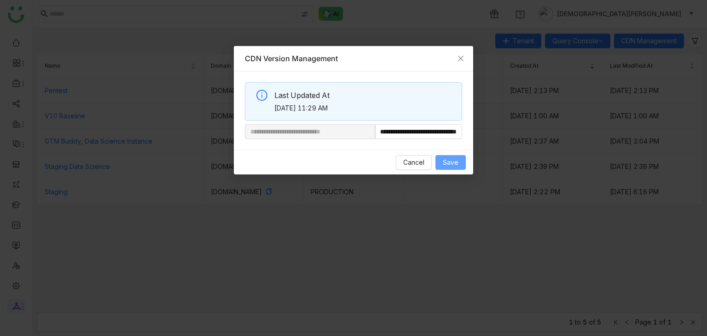
click at [459, 160] on button "Save" at bounding box center [450, 162] width 30 height 15
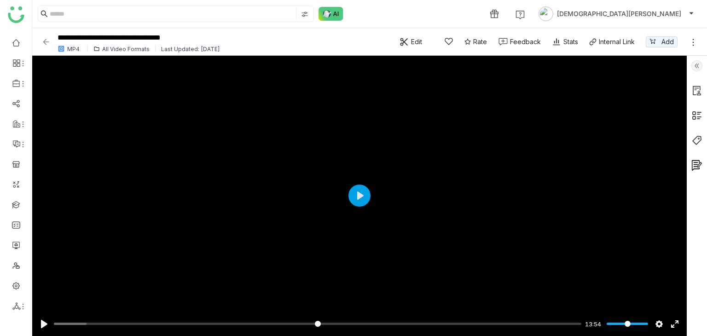
click at [44, 41] on img at bounding box center [45, 41] width 9 height 9
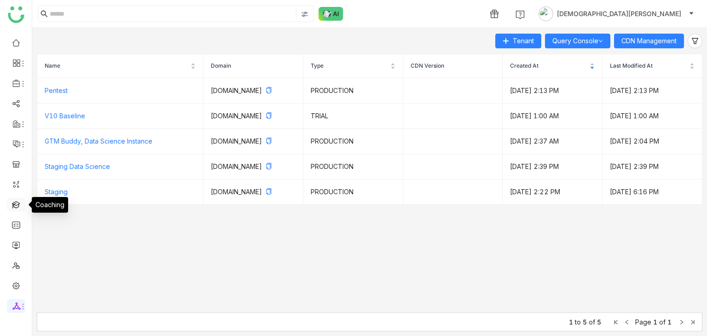
click at [20, 206] on link at bounding box center [16, 204] width 8 height 8
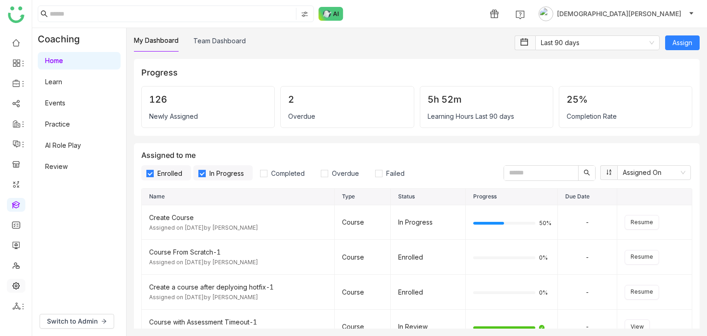
drag, startPoint x: 33, startPoint y: 284, endPoint x: 11, endPoint y: 288, distance: 22.1
click at [32, 284] on div "Coaching Home Learn Events Practice AI Role Play Review" at bounding box center [79, 167] width 94 height 278
click at [12, 288] on link at bounding box center [16, 285] width 8 height 8
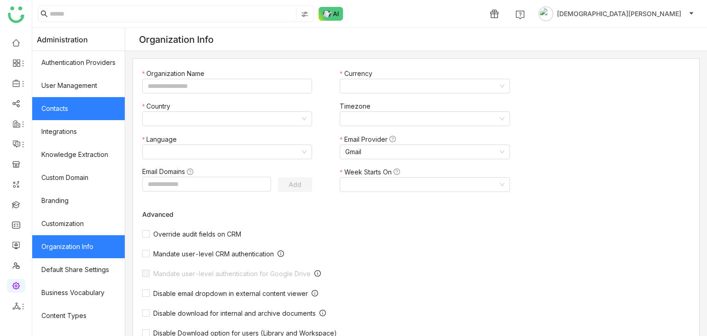
type input "*******"
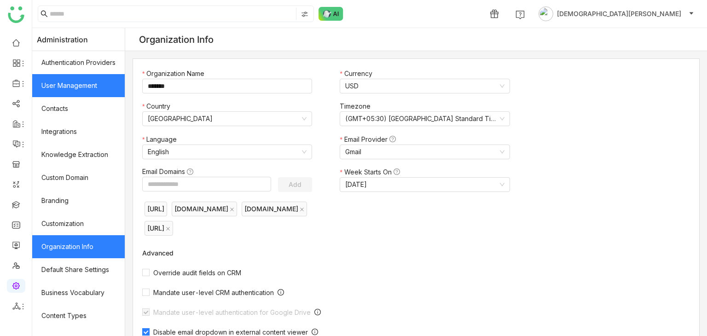
click at [96, 89] on link "User Management" at bounding box center [78, 85] width 92 height 23
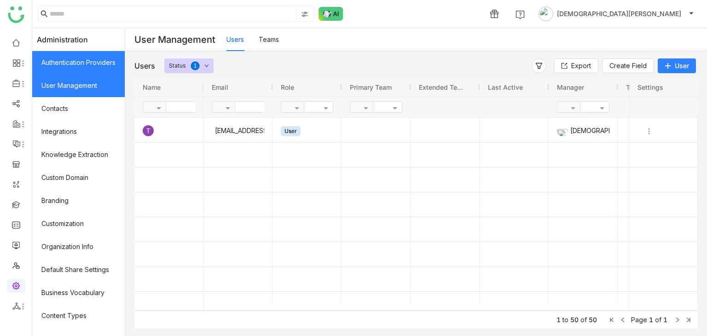
click at [105, 65] on link "Authentication Providers" at bounding box center [78, 62] width 92 height 23
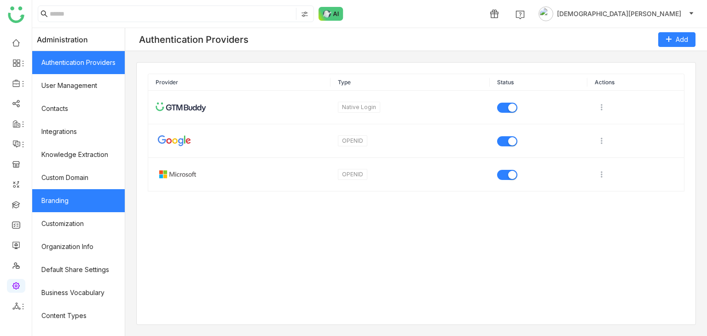
click at [70, 195] on link "Branding" at bounding box center [78, 200] width 92 height 23
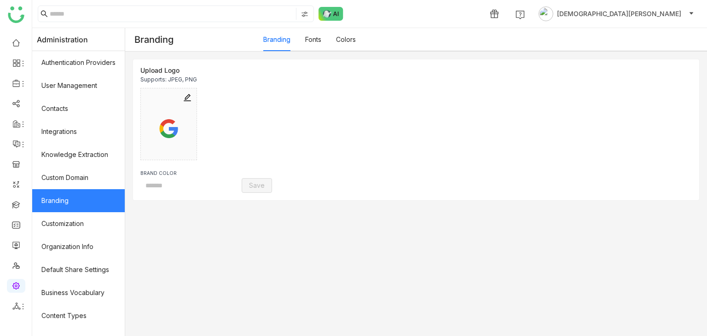
type input "*******"
click at [351, 36] on link "Colors" at bounding box center [346, 39] width 20 height 8
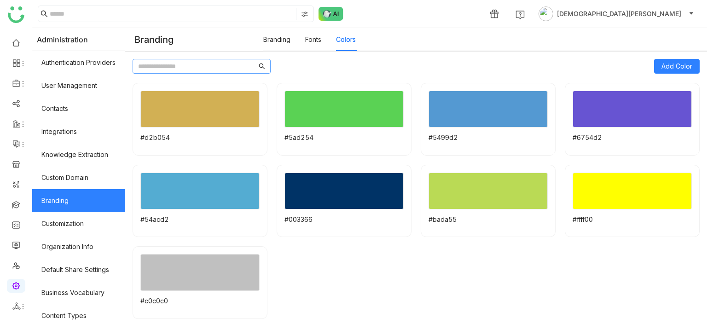
click at [193, 63] on input at bounding box center [197, 66] width 119 height 10
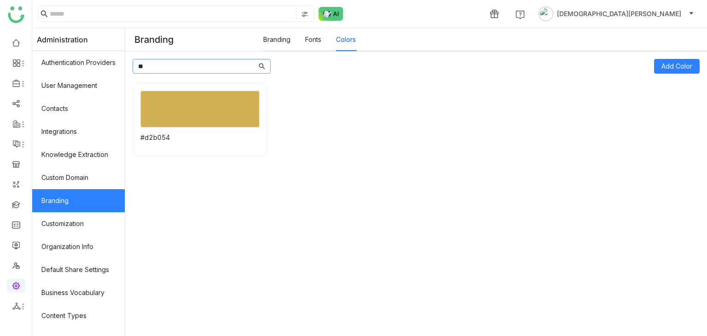
type input "*"
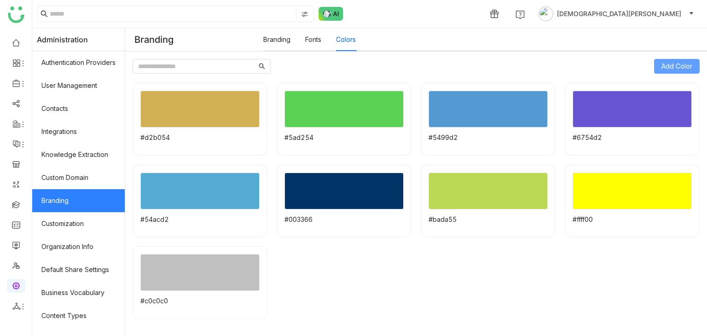
click at [666, 60] on button "Add Color" at bounding box center [677, 66] width 46 height 15
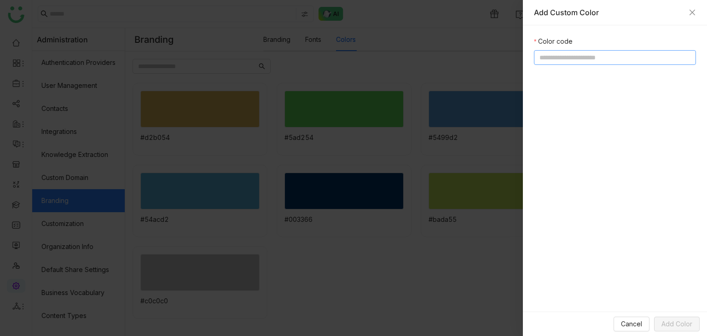
click at [631, 59] on input at bounding box center [615, 57] width 162 height 15
click at [580, 58] on input at bounding box center [615, 57] width 162 height 15
paste input "*******"
type input "*******"
click at [688, 323] on span "Add Color" at bounding box center [676, 324] width 31 height 10
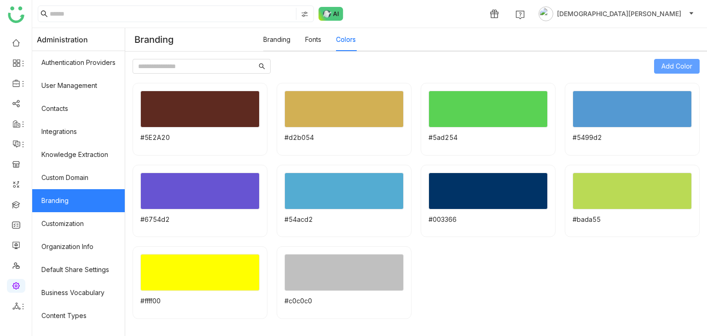
click at [667, 64] on span "Add Color" at bounding box center [676, 66] width 31 height 10
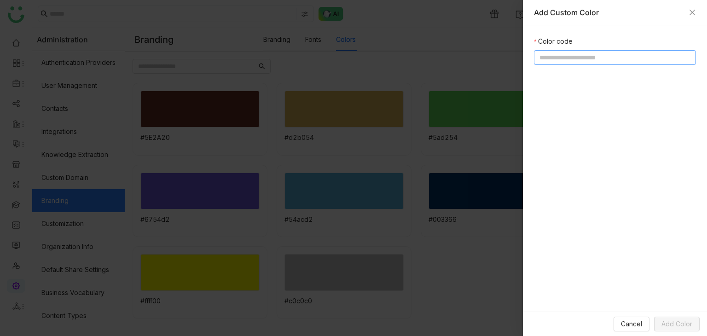
click at [581, 59] on input at bounding box center [615, 57] width 162 height 15
paste input "**********"
type input "**********"
click at [681, 322] on span "Add Color" at bounding box center [676, 324] width 31 height 10
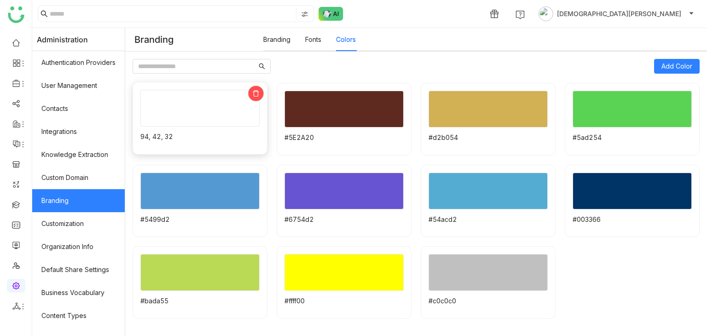
click at [259, 94] on icon at bounding box center [255, 93] width 7 height 7
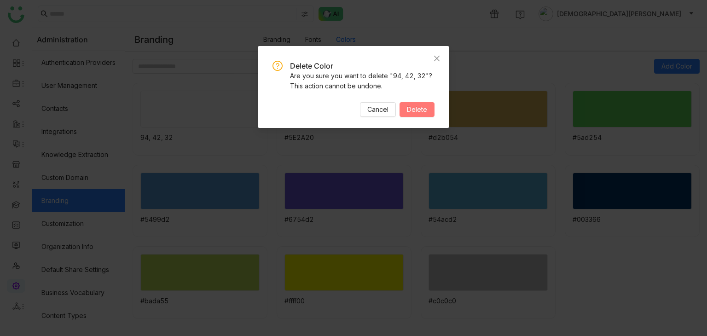
click at [420, 109] on span "Delete" at bounding box center [417, 109] width 20 height 10
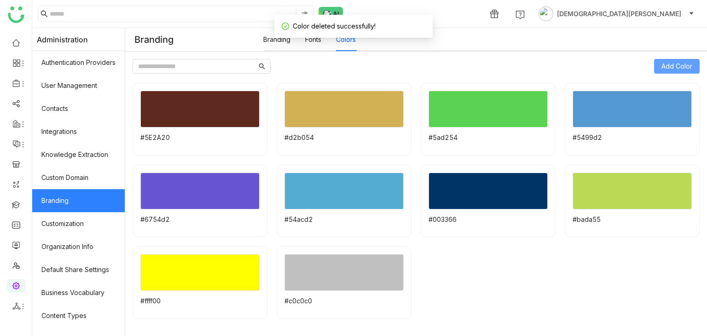
click at [682, 62] on span "Add Color" at bounding box center [676, 66] width 31 height 10
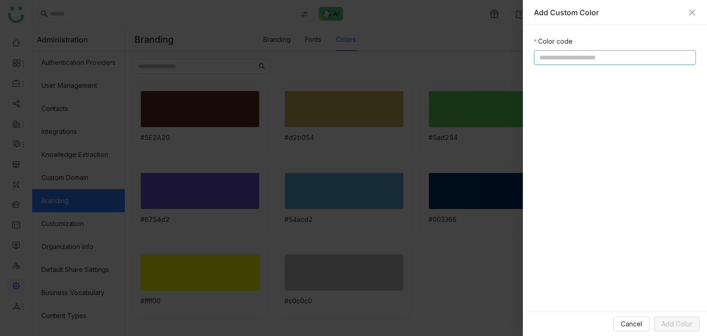
click at [582, 61] on input at bounding box center [615, 57] width 162 height 15
paste input "**********"
type input "**********"
click at [681, 325] on span "Add Color" at bounding box center [676, 324] width 31 height 10
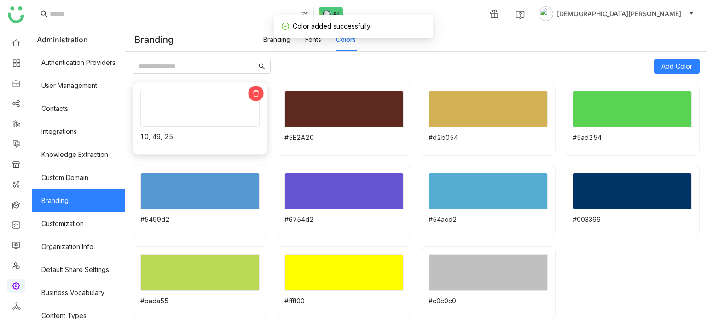
click at [256, 89] on div at bounding box center [255, 93] width 16 height 16
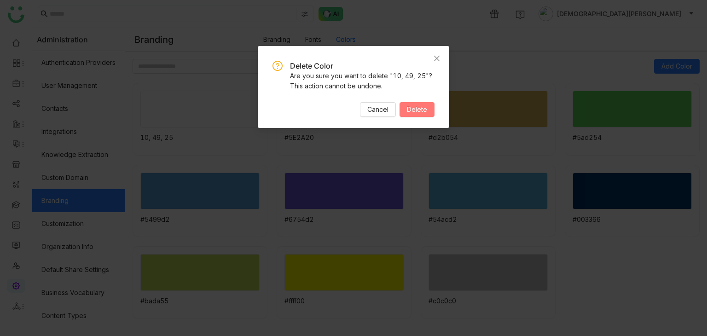
click at [412, 108] on span "Delete" at bounding box center [417, 109] width 20 height 10
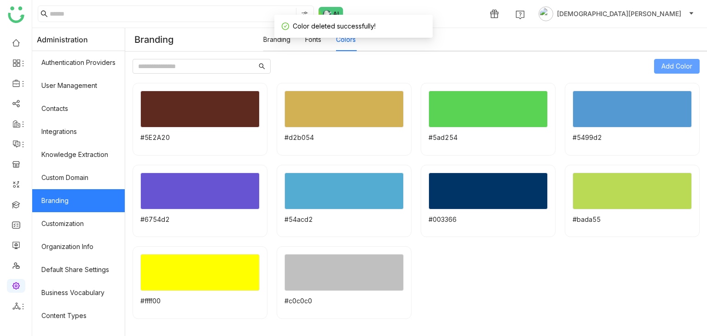
click at [654, 64] on button "Add Color" at bounding box center [677, 66] width 46 height 15
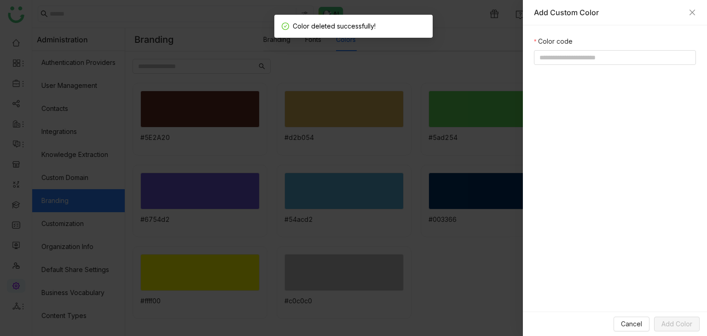
click at [546, 50] on div at bounding box center [615, 57] width 162 height 15
click at [549, 55] on input at bounding box center [615, 57] width 162 height 15
paste input "**********"
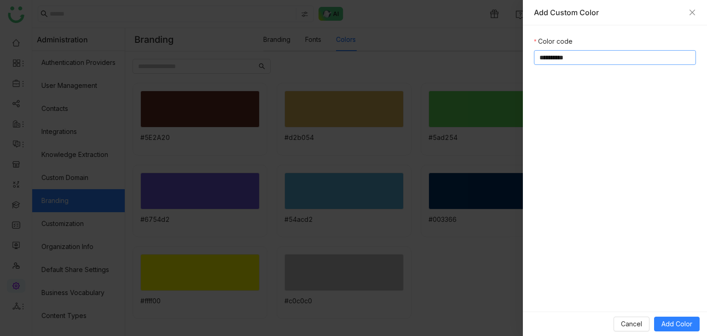
click at [537, 57] on input "**********" at bounding box center [615, 57] width 162 height 15
drag, startPoint x: 572, startPoint y: 59, endPoint x: 502, endPoint y: 59, distance: 69.5
click at [502, 59] on div "**********" at bounding box center [353, 168] width 707 height 336
type input "**********"
click at [545, 133] on div "**********" at bounding box center [615, 168] width 184 height 286
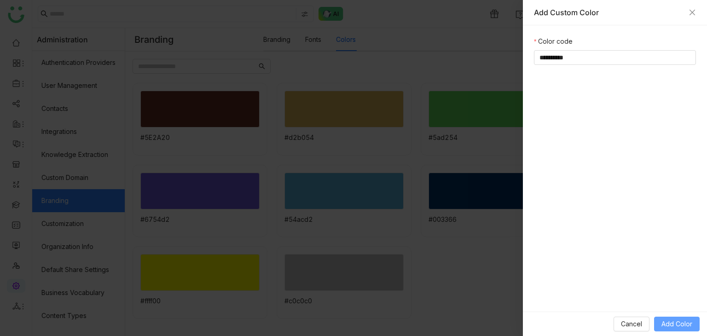
click at [684, 326] on span "Add Color" at bounding box center [676, 324] width 31 height 10
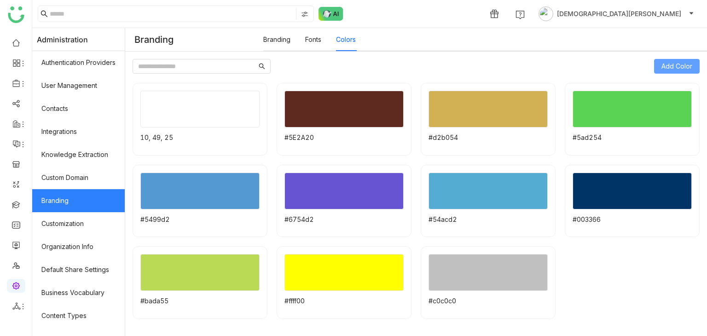
click at [670, 61] on span "Add Color" at bounding box center [676, 66] width 31 height 10
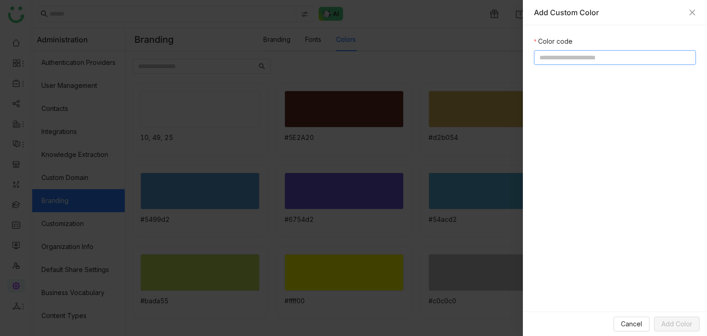
click at [550, 61] on input at bounding box center [615, 57] width 162 height 15
paste input "**********"
click at [535, 59] on input "**********" at bounding box center [615, 57] width 162 height 15
click at [568, 57] on input "**********" at bounding box center [615, 57] width 162 height 15
type input "*"
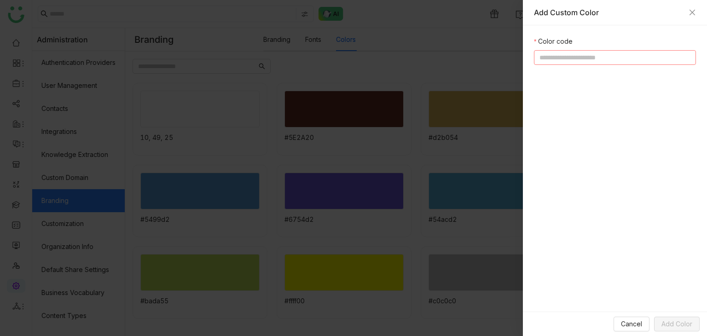
paste input "**********"
type input "**********"
click at [682, 325] on span "Add Color" at bounding box center [676, 324] width 31 height 10
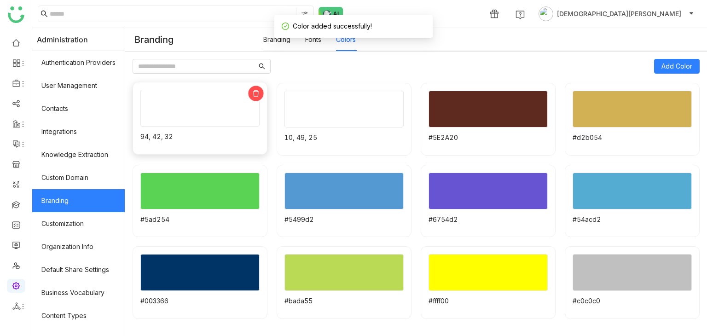
click at [259, 92] on icon at bounding box center [255, 93] width 7 height 7
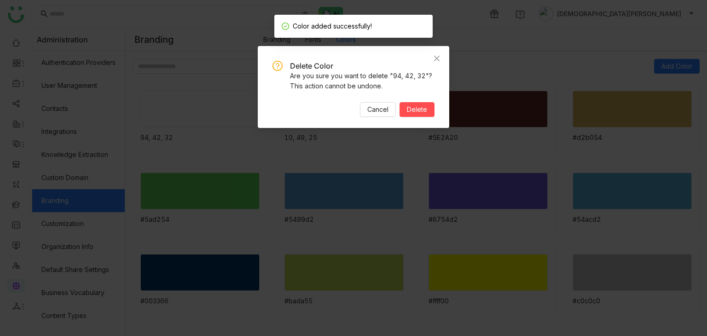
click at [420, 98] on div "Delete Color Are you sure you want to delete "94, 42, 32"? This action cannot b…" at bounding box center [353, 89] width 162 height 56
drag, startPoint x: 420, startPoint y: 106, endPoint x: 408, endPoint y: 100, distance: 14.0
click at [420, 106] on span "Delete" at bounding box center [417, 109] width 20 height 10
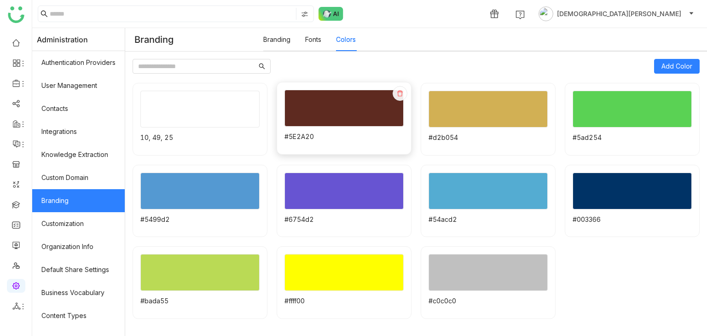
click at [372, 130] on div "#5E2A20" at bounding box center [343, 118] width 135 height 73
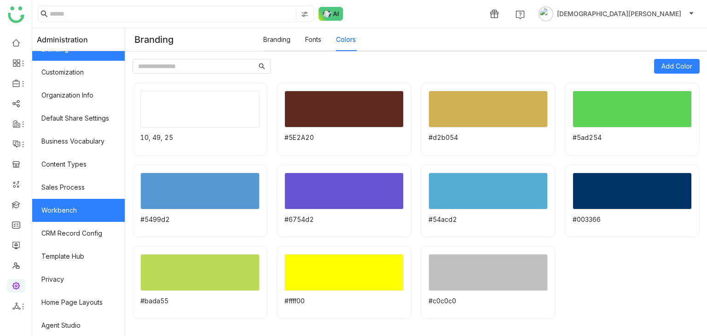
scroll to position [152, 0]
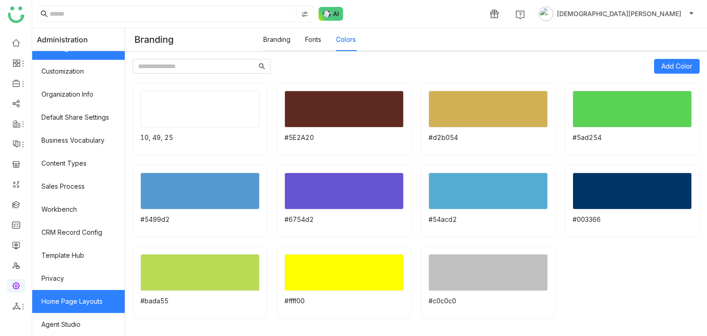
click at [81, 292] on link "Home Page Layouts" at bounding box center [78, 301] width 92 height 23
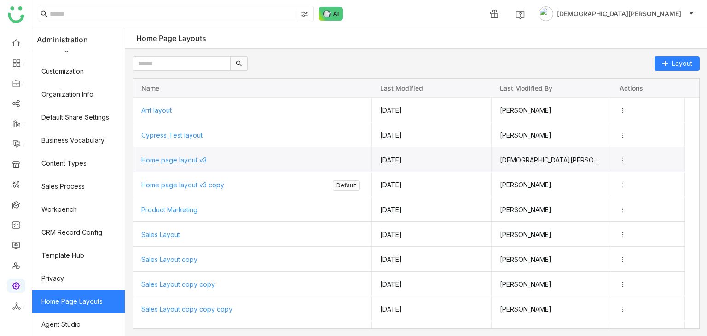
click at [196, 158] on span "Home page layout v3" at bounding box center [173, 160] width 65 height 8
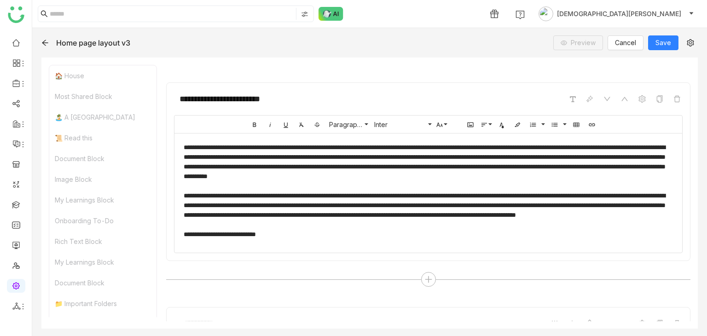
scroll to position [511, 0]
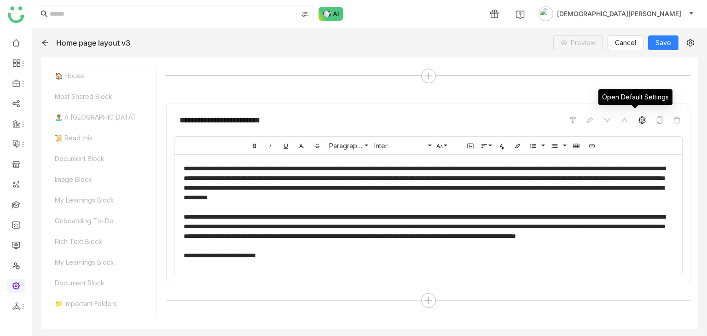
click at [638, 117] on icon at bounding box center [641, 119] width 7 height 7
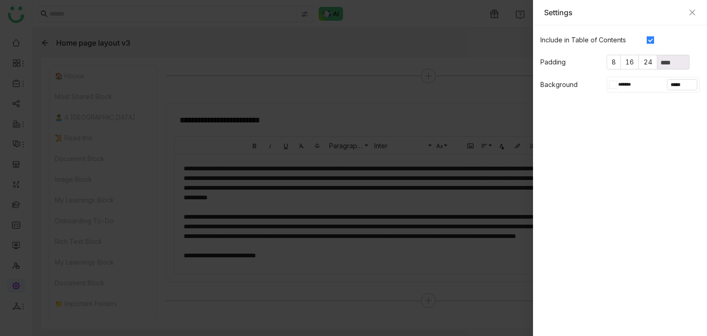
click at [616, 87] on div at bounding box center [615, 84] width 4 height 7
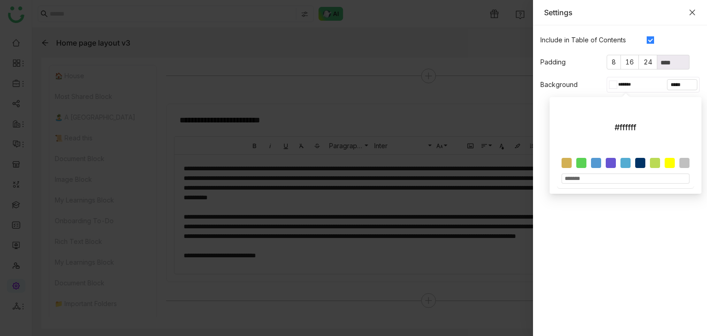
click at [690, 10] on icon "Close" at bounding box center [692, 13] width 6 height 6
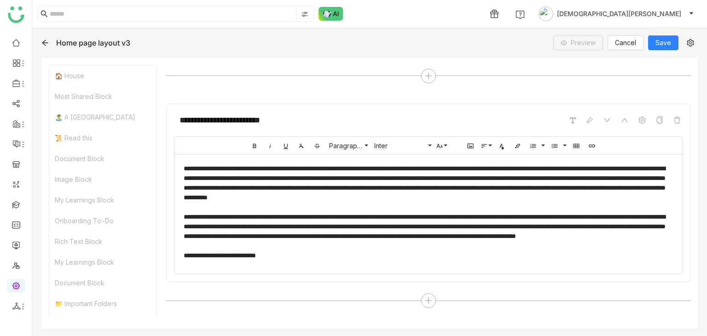
click at [50, 41] on div "Home page layout v3" at bounding box center [91, 42] width 101 height 9
click at [44, 42] on icon at bounding box center [45, 43] width 6 height 6
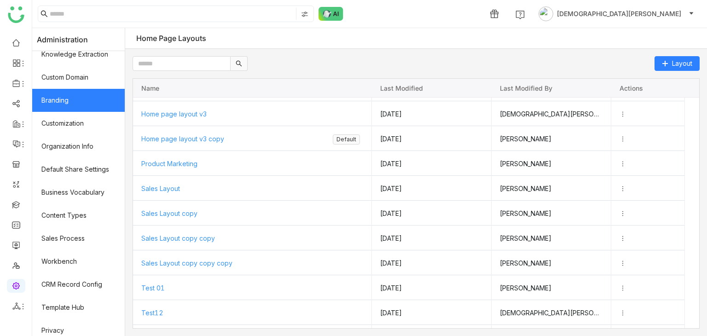
scroll to position [14, 0]
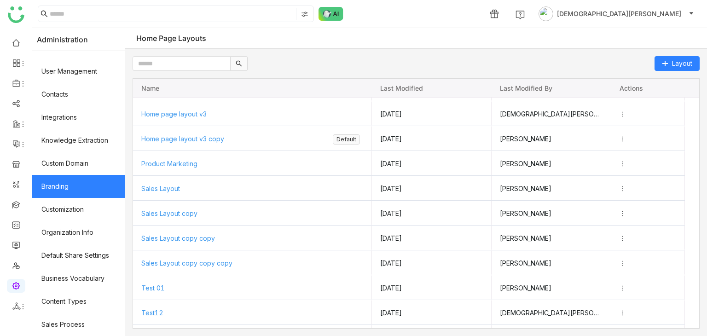
click at [62, 186] on link "Branding" at bounding box center [78, 186] width 92 height 23
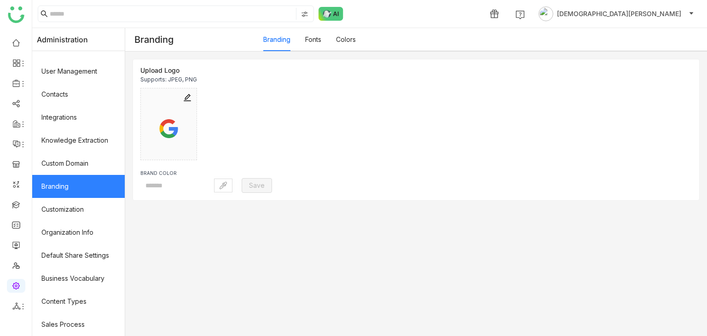
type input "*******"
click at [321, 36] on link "Fonts" at bounding box center [313, 39] width 16 height 8
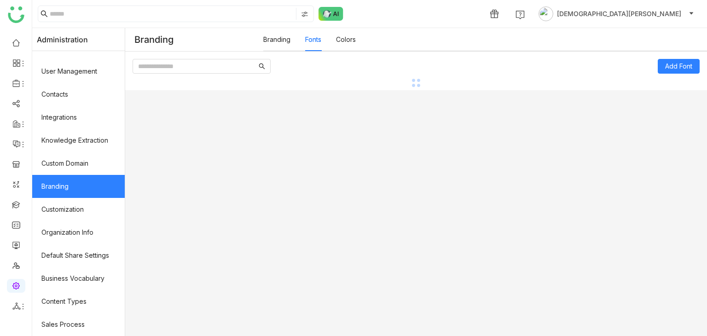
click at [355, 36] on link "Colors" at bounding box center [346, 39] width 20 height 8
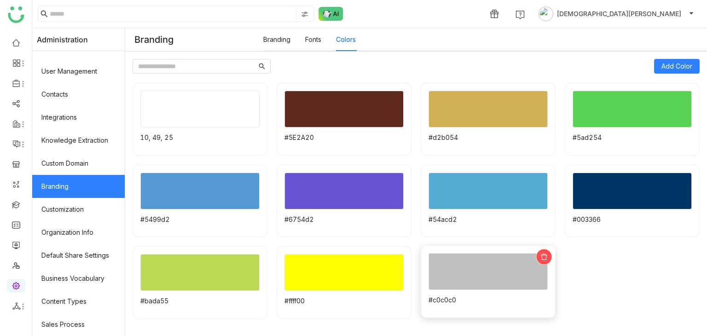
click at [541, 253] on icon at bounding box center [543, 256] width 6 height 6
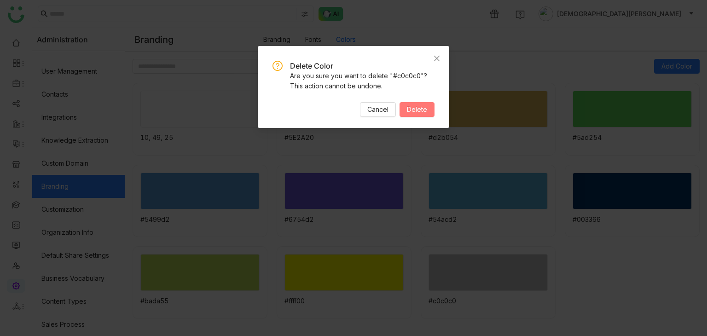
click at [414, 109] on span "Delete" at bounding box center [417, 109] width 20 height 10
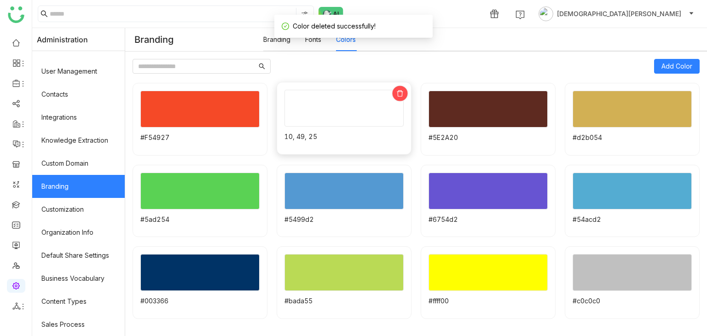
click at [400, 94] on icon at bounding box center [399, 93] width 7 height 7
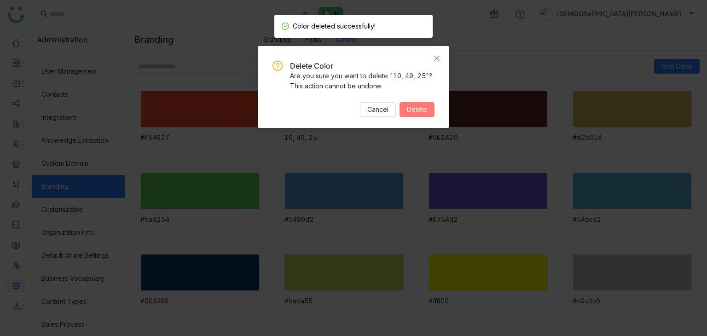
click at [424, 112] on span "Delete" at bounding box center [417, 109] width 20 height 10
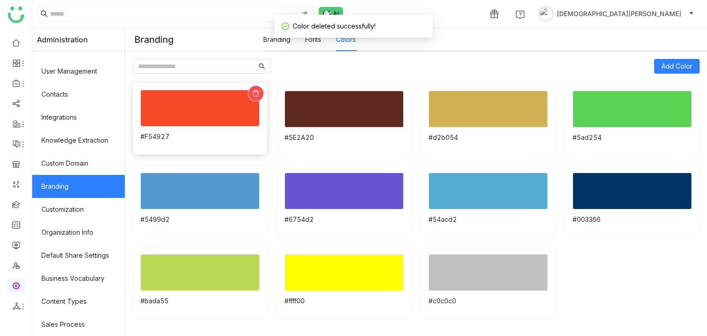
click at [259, 92] on icon at bounding box center [256, 93] width 6 height 6
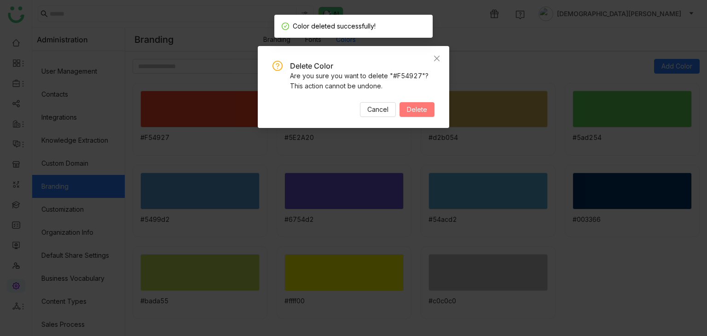
click at [430, 105] on button "Delete" at bounding box center [416, 109] width 35 height 15
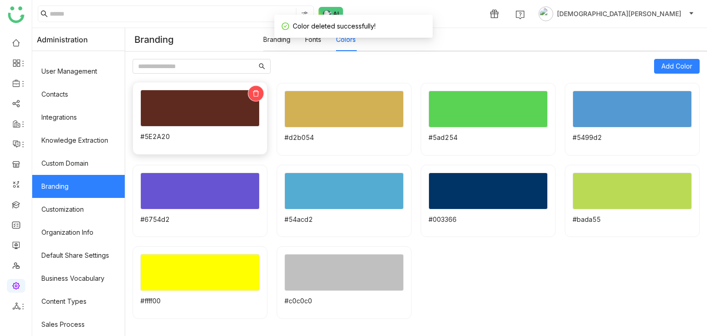
click at [259, 91] on icon at bounding box center [255, 93] width 7 height 7
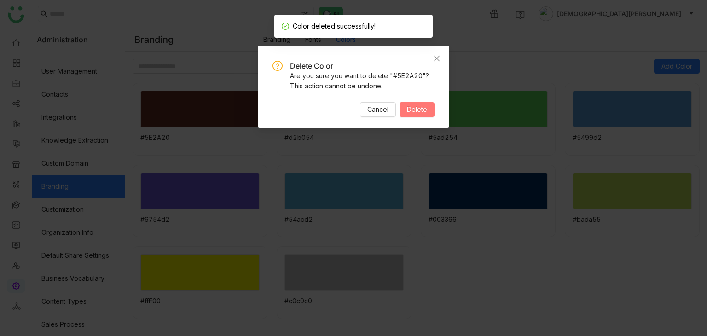
click at [414, 107] on span "Delete" at bounding box center [417, 109] width 20 height 10
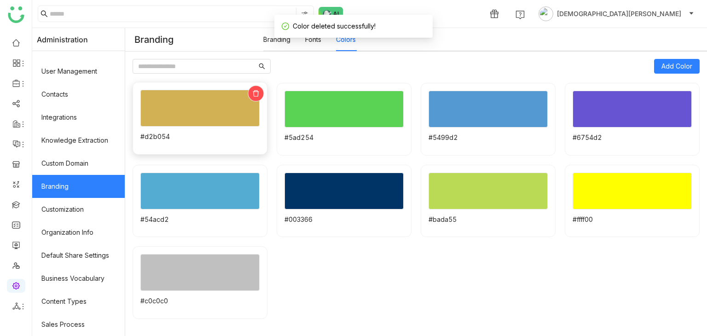
click at [261, 89] on div at bounding box center [255, 93] width 16 height 16
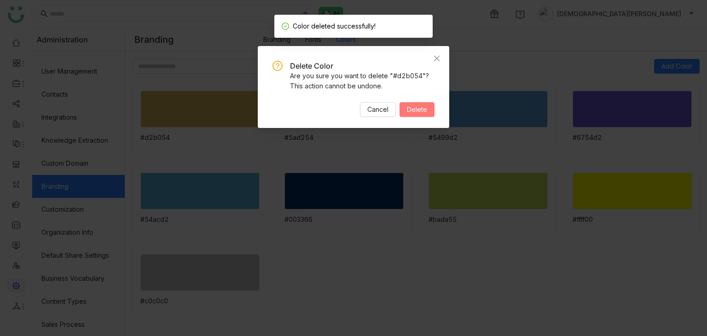
click at [418, 105] on span "Delete" at bounding box center [417, 109] width 20 height 10
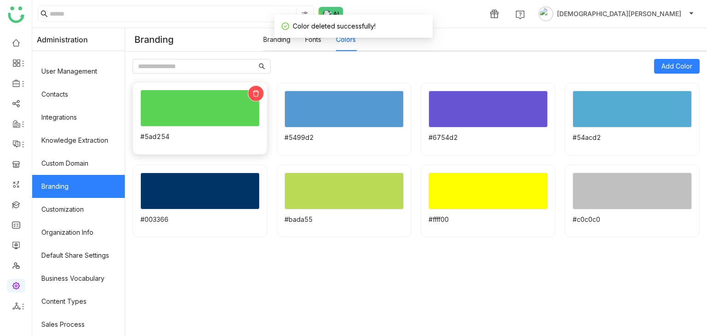
click at [259, 91] on icon at bounding box center [256, 93] width 6 height 6
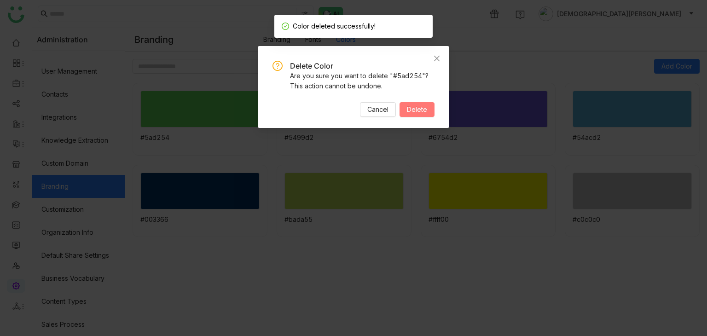
drag, startPoint x: 408, startPoint y: 111, endPoint x: 403, endPoint y: 110, distance: 5.7
click at [409, 111] on span "Delete" at bounding box center [417, 109] width 20 height 10
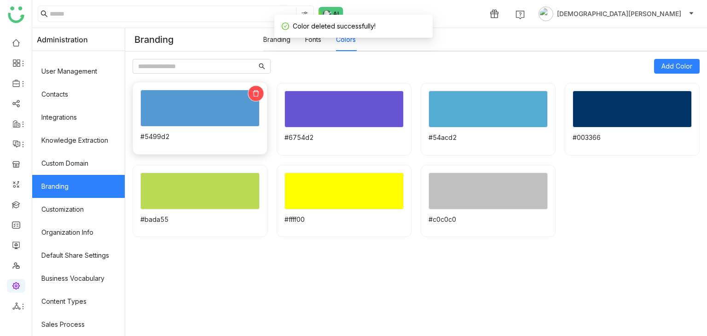
click at [260, 99] on div at bounding box center [255, 93] width 16 height 16
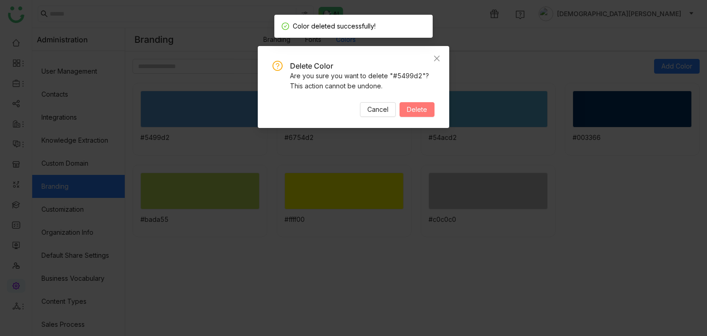
click at [423, 109] on span "Delete" at bounding box center [417, 109] width 20 height 10
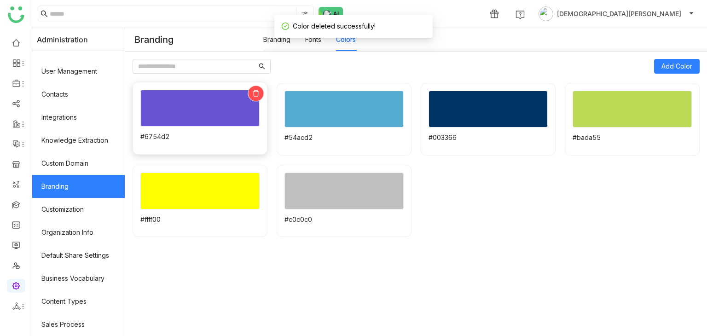
click at [258, 91] on icon at bounding box center [256, 93] width 6 height 6
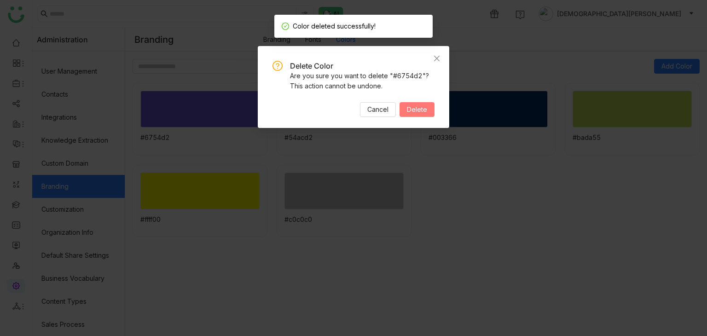
click at [427, 111] on button "Delete" at bounding box center [416, 109] width 35 height 15
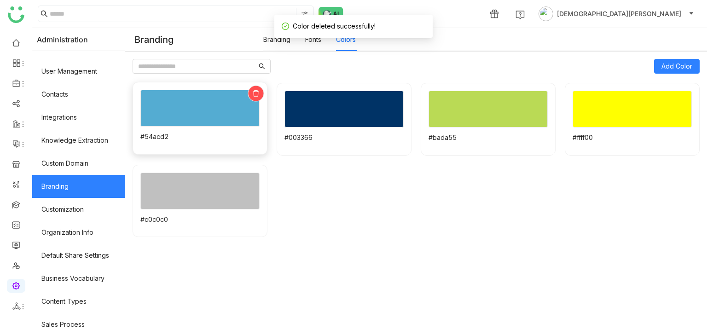
click at [263, 92] on div at bounding box center [255, 93] width 16 height 16
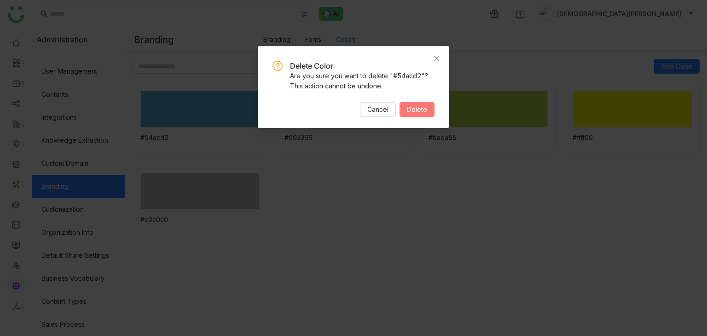
click at [416, 114] on span "Delete" at bounding box center [417, 109] width 20 height 10
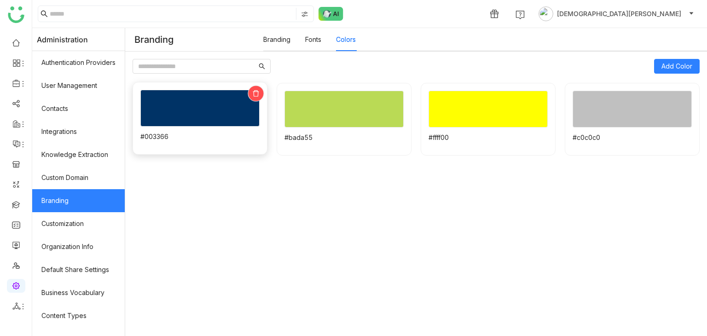
click at [259, 92] on icon at bounding box center [256, 93] width 6 height 6
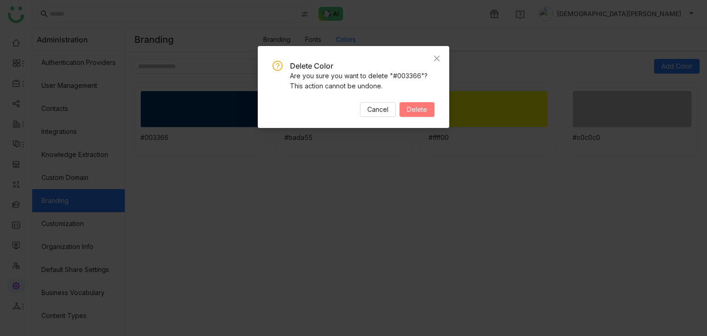
click at [422, 103] on button "Delete" at bounding box center [416, 109] width 35 height 15
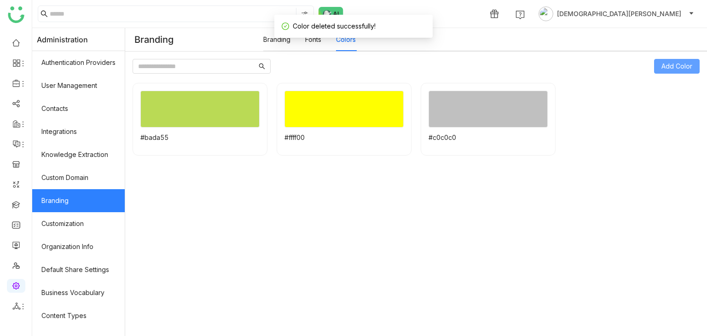
click at [667, 66] on span "Add Color" at bounding box center [676, 66] width 31 height 10
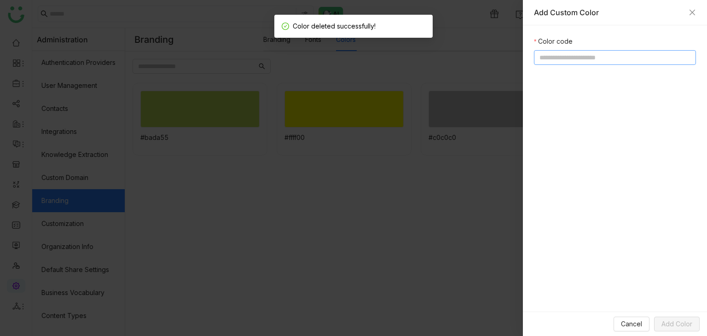
click at [573, 63] on input at bounding box center [615, 57] width 162 height 15
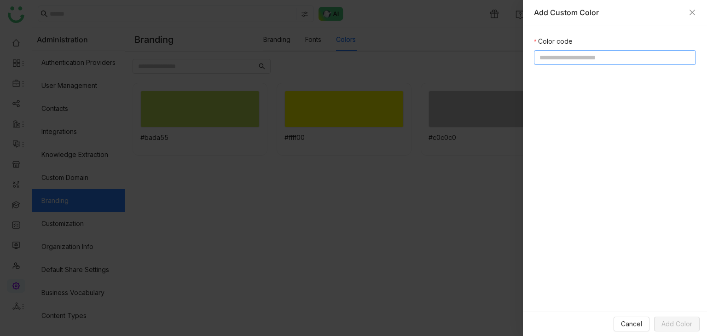
click at [588, 61] on input at bounding box center [615, 57] width 162 height 15
paste input "*******"
type input "*******"
click at [673, 321] on span "Add Color" at bounding box center [676, 324] width 31 height 10
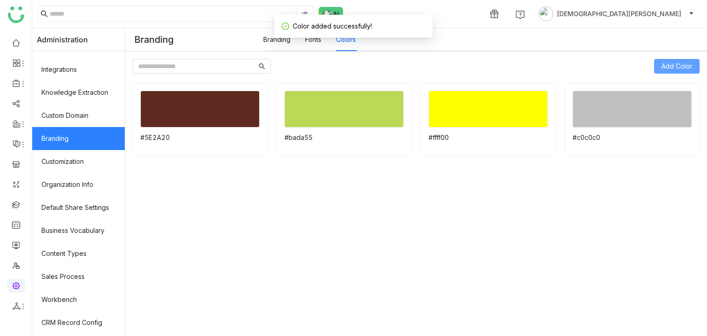
scroll to position [152, 0]
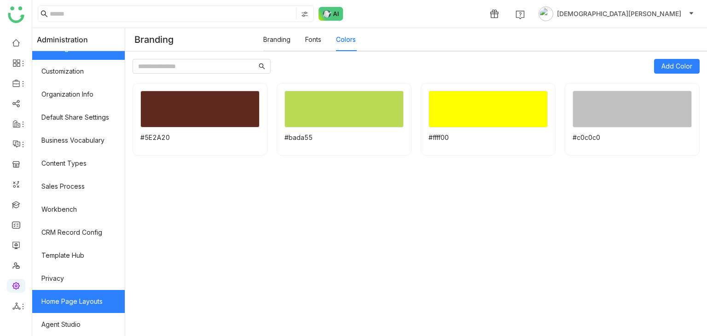
click at [80, 301] on link "Home Page Layouts" at bounding box center [78, 301] width 92 height 23
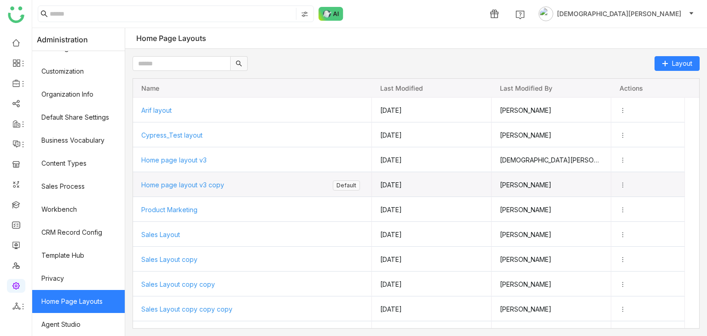
click at [205, 185] on span "Home page layout v3 copy" at bounding box center [182, 185] width 83 height 8
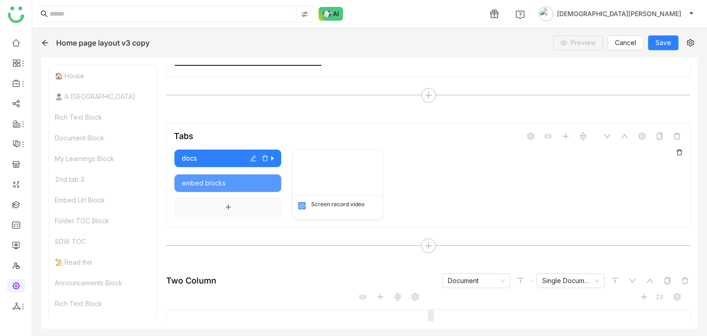
scroll to position [753, 0]
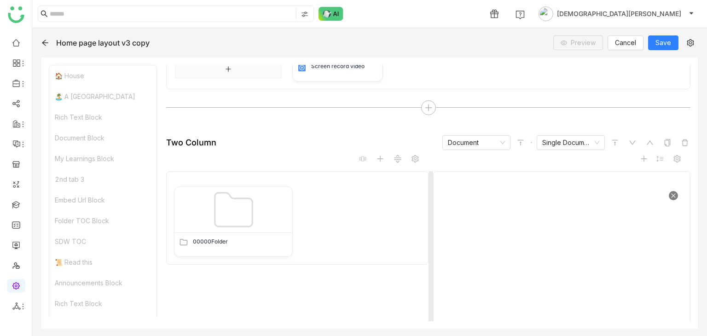
click at [343, 135] on div "Two Column Document Single Document" at bounding box center [428, 142] width 524 height 15
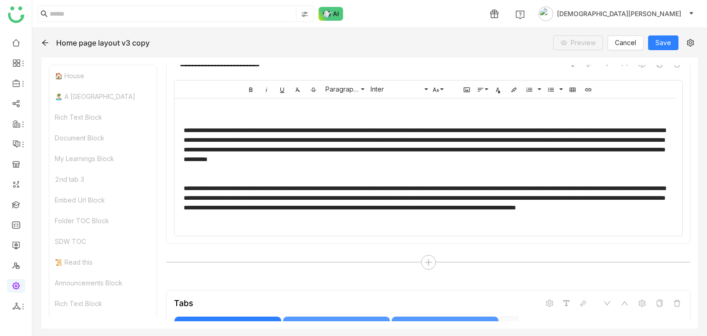
scroll to position [201, 0]
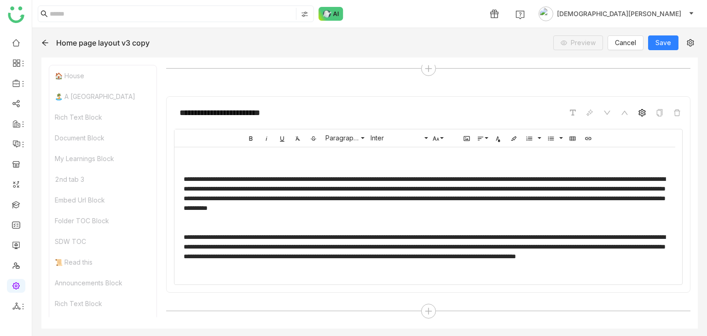
click at [638, 109] on icon at bounding box center [641, 112] width 7 height 7
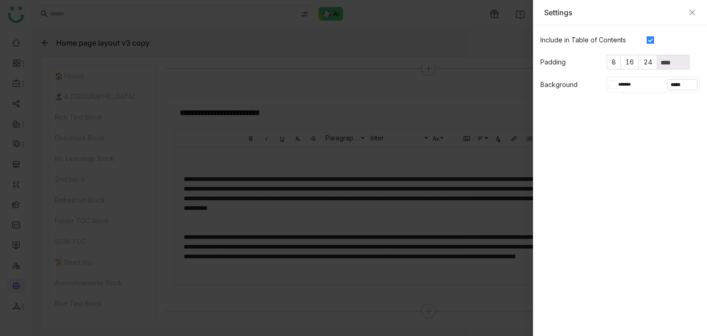
click at [613, 81] on div at bounding box center [615, 84] width 4 height 7
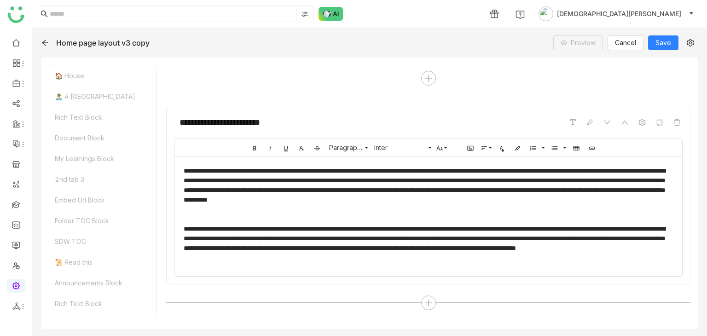
scroll to position [184, 0]
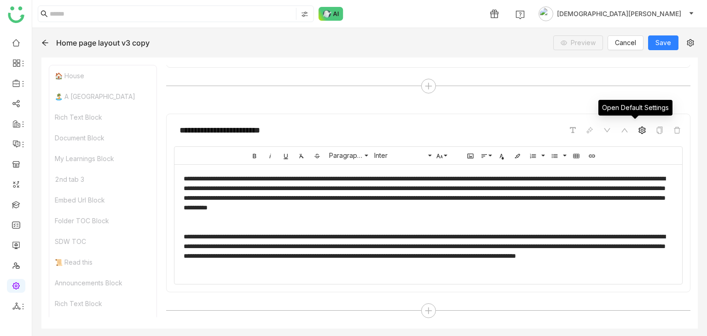
click at [638, 128] on icon at bounding box center [641, 129] width 7 height 7
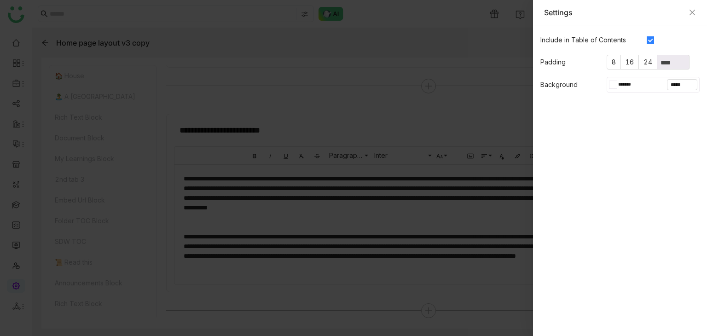
click at [611, 83] on div at bounding box center [611, 84] width 4 height 8
click at [604, 164] on div at bounding box center [605, 163] width 10 height 10
type input "*******"
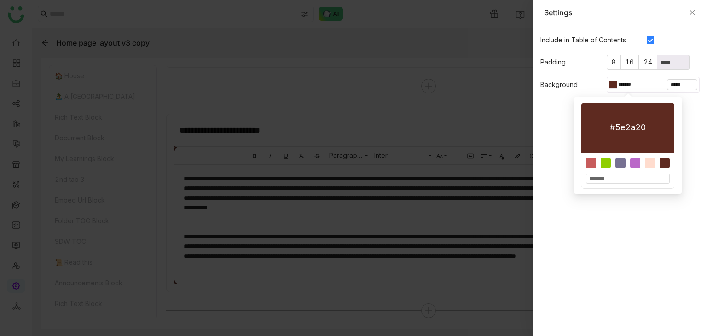
click at [618, 249] on gtmb-native-editor-settings "Include in Table of Contents Padding 8 16 24 **** Background ******* *****" at bounding box center [620, 180] width 174 height 310
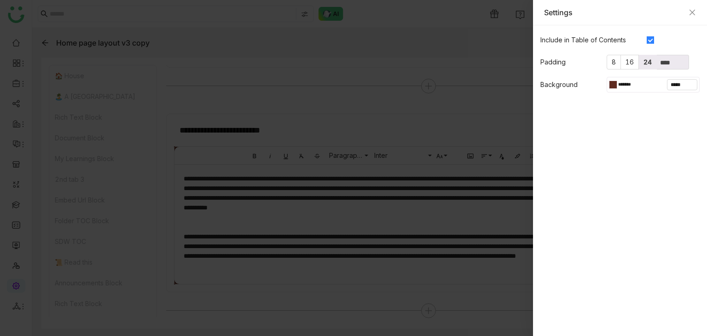
click at [638, 60] on label "24" at bounding box center [647, 62] width 18 height 15
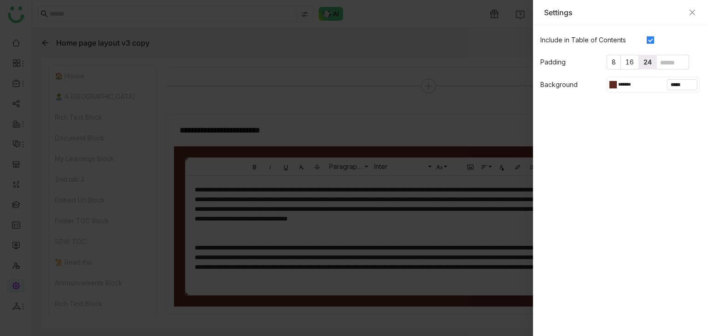
click at [326, 97] on div at bounding box center [353, 168] width 707 height 336
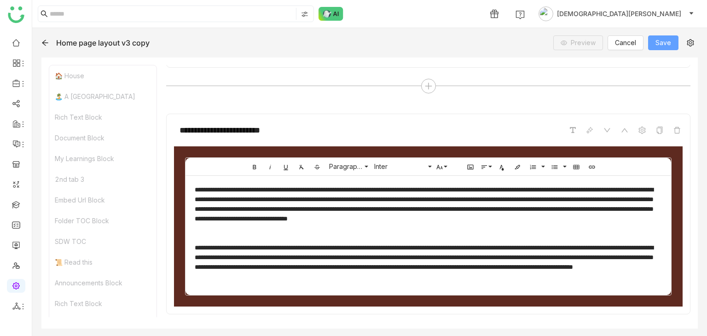
drag, startPoint x: 662, startPoint y: 38, endPoint x: 655, endPoint y: 40, distance: 7.1
click at [662, 38] on span "Save" at bounding box center [663, 43] width 16 height 10
click at [13, 44] on link at bounding box center [16, 42] width 8 height 8
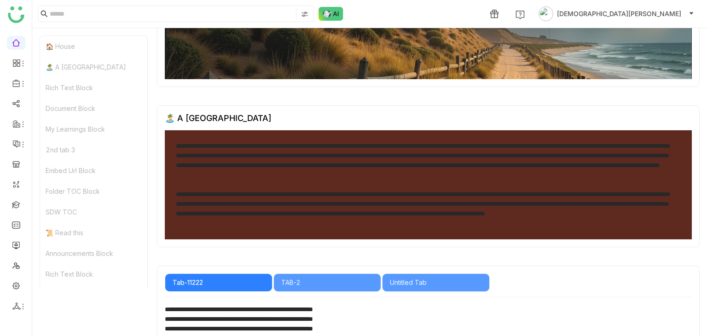
scroll to position [230, 0]
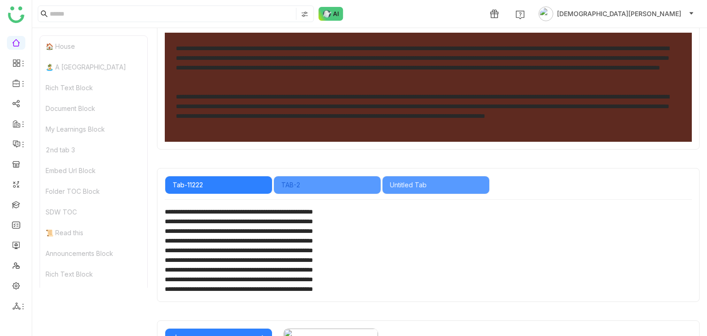
click at [282, 185] on div "TAB-2" at bounding box center [327, 185] width 92 height 10
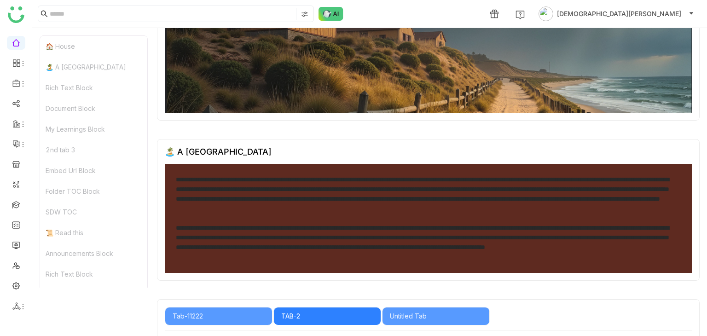
scroll to position [0, 0]
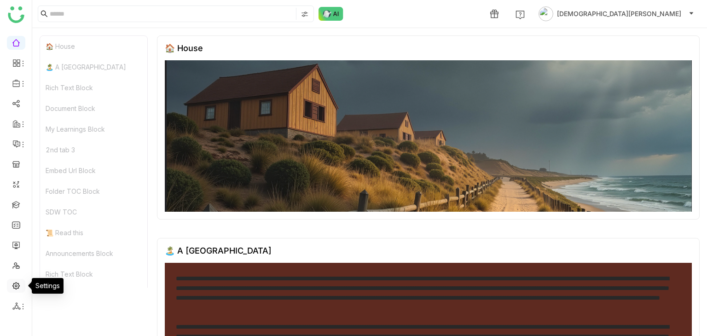
click at [13, 283] on link at bounding box center [16, 285] width 8 height 8
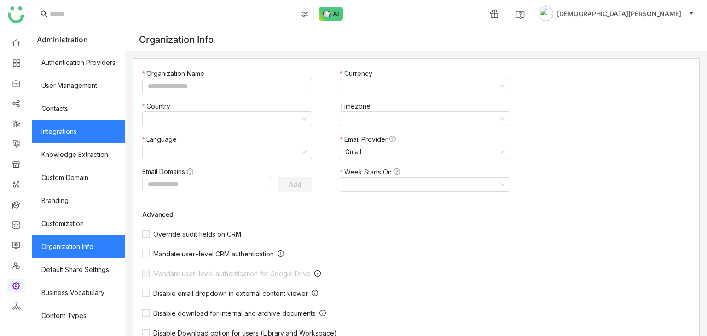
type input "*******"
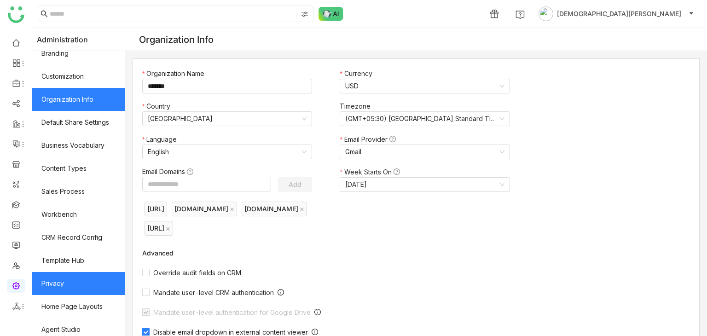
scroll to position [152, 0]
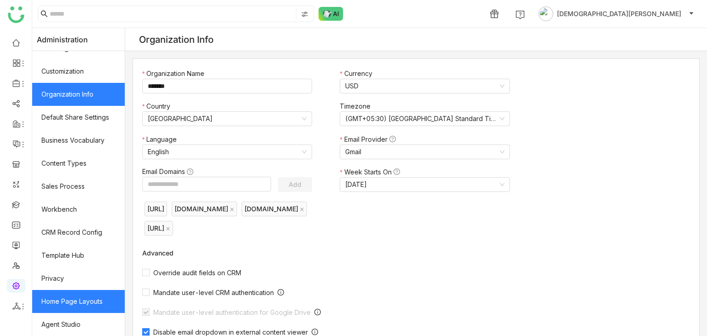
click at [80, 293] on link "Home Page Layouts" at bounding box center [78, 301] width 92 height 23
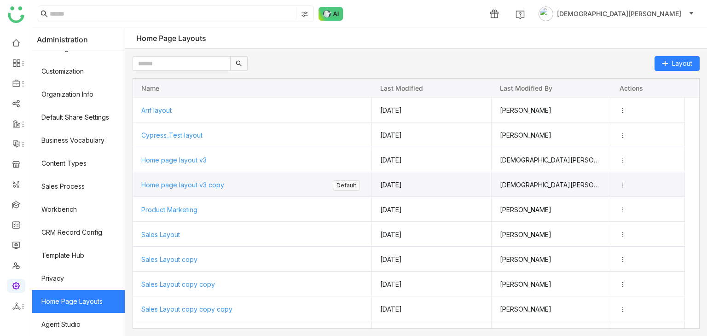
click at [201, 181] on span "Home page layout v3 copy" at bounding box center [182, 185] width 83 height 8
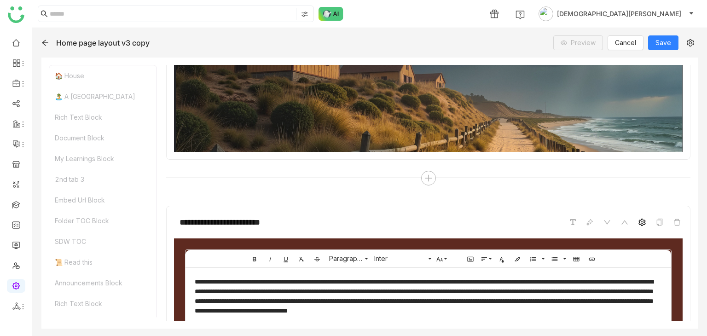
scroll to position [184, 0]
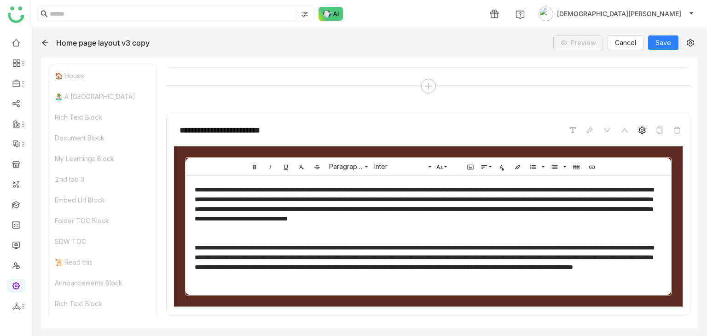
click at [638, 127] on span at bounding box center [641, 130] width 11 height 11
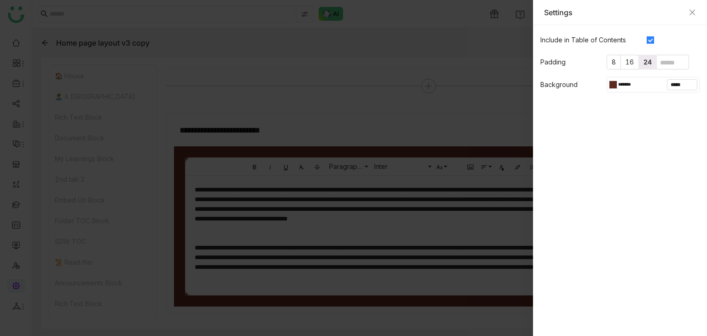
click at [615, 81] on div at bounding box center [615, 84] width 4 height 7
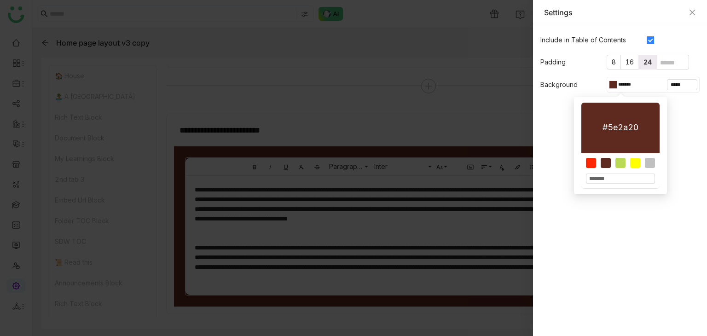
click at [610, 180] on input "*******" at bounding box center [620, 178] width 69 height 10
paste input
type input "*******"
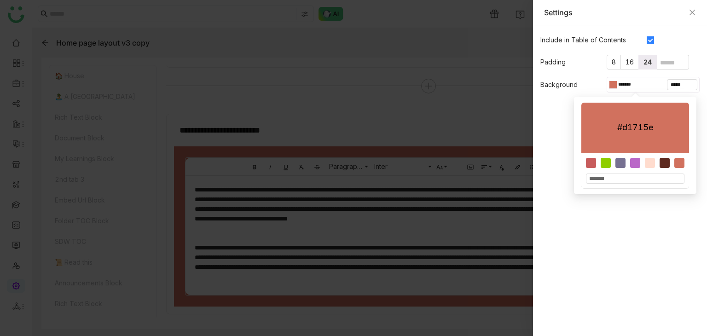
type input "*******"
click at [620, 214] on gtmb-native-editor-settings "Include in Table of Contents Padding 8 16 24 Background ******* *****" at bounding box center [620, 180] width 174 height 310
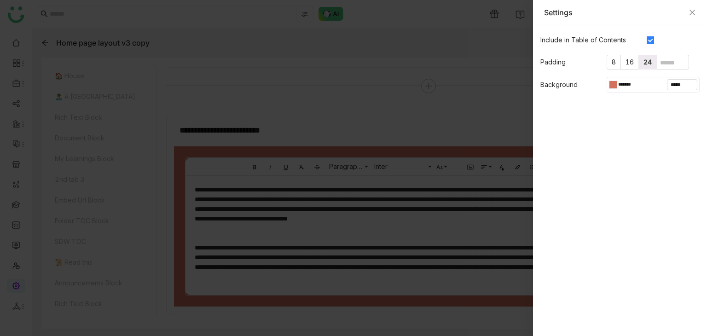
click at [696, 12] on div "Settings" at bounding box center [620, 12] width 174 height 25
click at [692, 13] on icon "Close" at bounding box center [691, 12] width 7 height 7
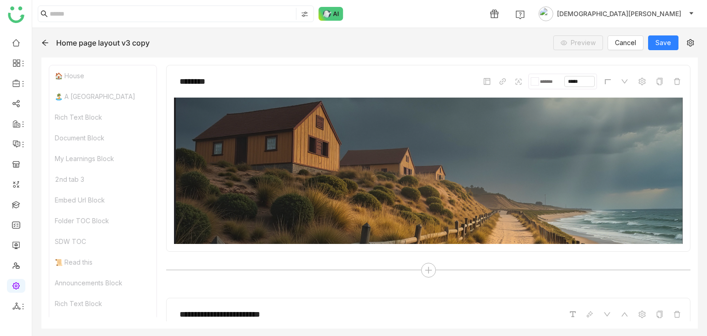
click at [44, 45] on icon at bounding box center [44, 42] width 7 height 7
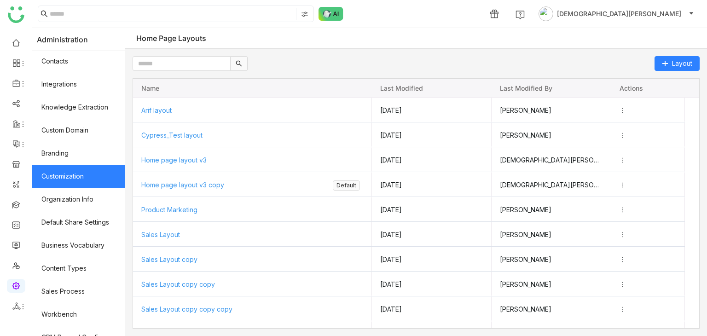
scroll to position [46, 0]
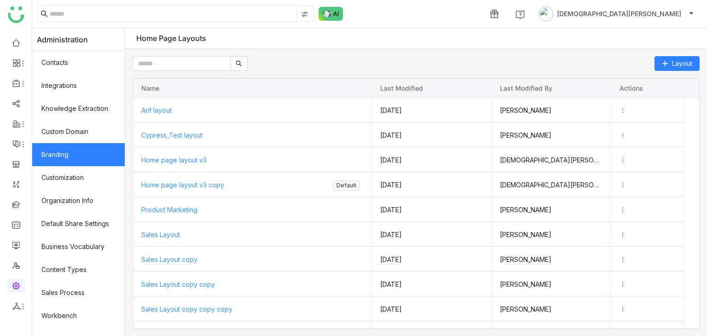
click at [71, 148] on link "Branding" at bounding box center [78, 154] width 92 height 23
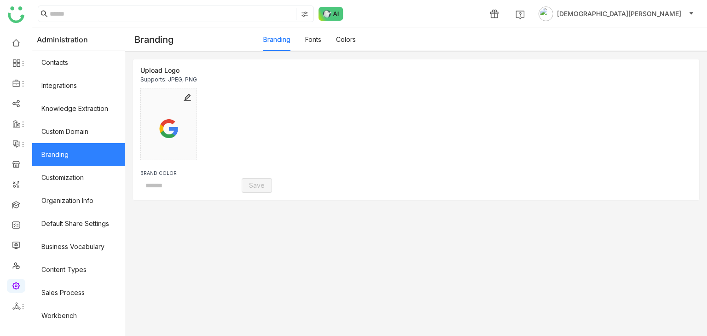
type input "*******"
click at [353, 37] on link "Colors" at bounding box center [346, 39] width 20 height 8
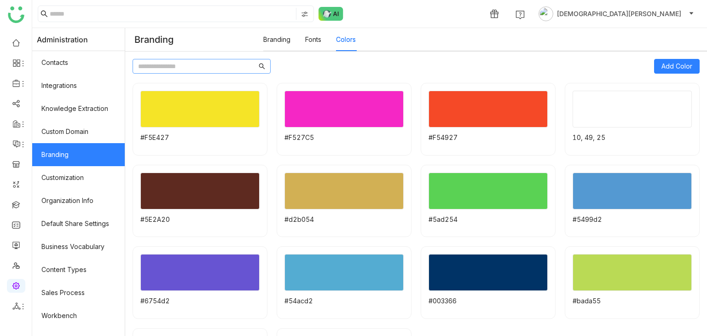
click at [215, 66] on input at bounding box center [197, 66] width 119 height 10
paste input "*******"
type input "*******"
click at [684, 91] on icon at bounding box center [687, 93] width 6 height 6
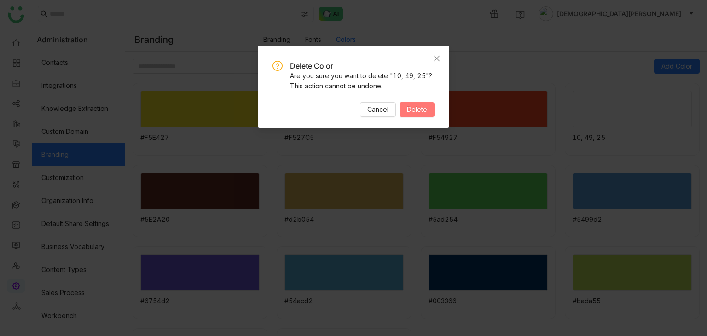
click at [422, 109] on span "Delete" at bounding box center [417, 109] width 20 height 10
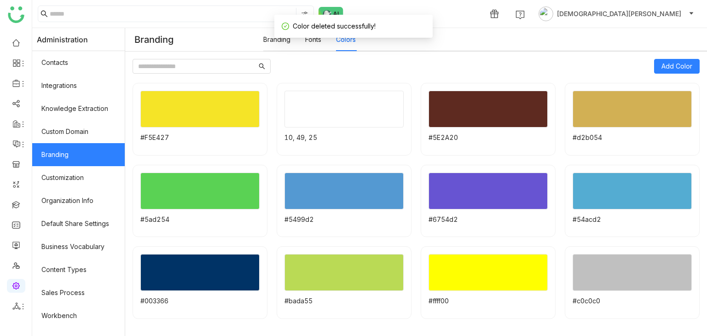
click at [638, 71] on div "Add Color" at bounding box center [415, 66] width 567 height 15
click at [654, 68] on button "Add Color" at bounding box center [677, 66] width 46 height 15
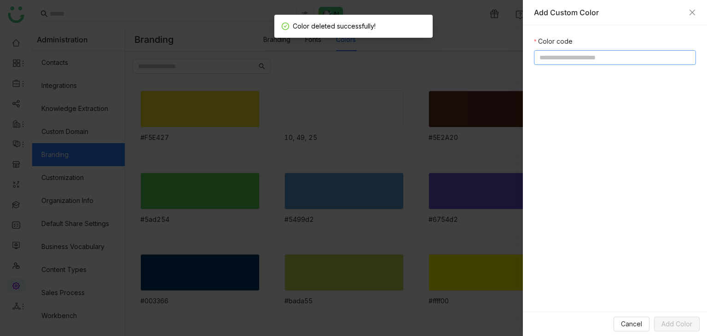
click at [592, 63] on input at bounding box center [615, 57] width 162 height 15
type input "*****"
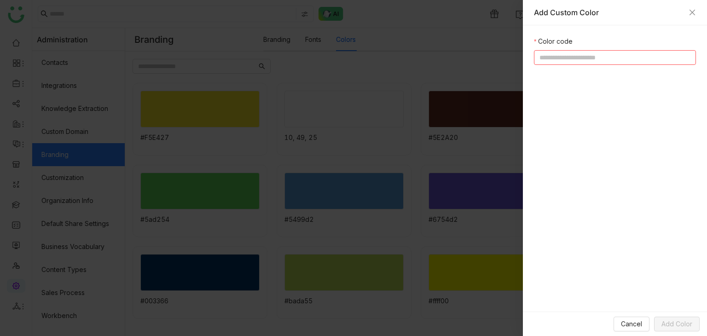
click at [694, 21] on div "Add Custom Color" at bounding box center [615, 12] width 184 height 25
click at [694, 17] on div "Add Custom Color" at bounding box center [615, 12] width 184 height 25
click at [694, 14] on icon "Close" at bounding box center [692, 13] width 6 height 6
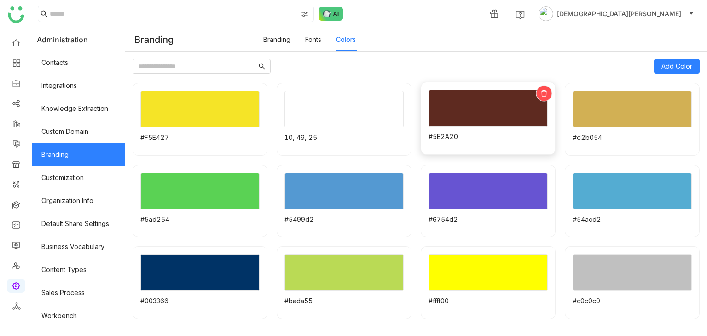
click at [540, 92] on icon at bounding box center [543, 93] width 7 height 7
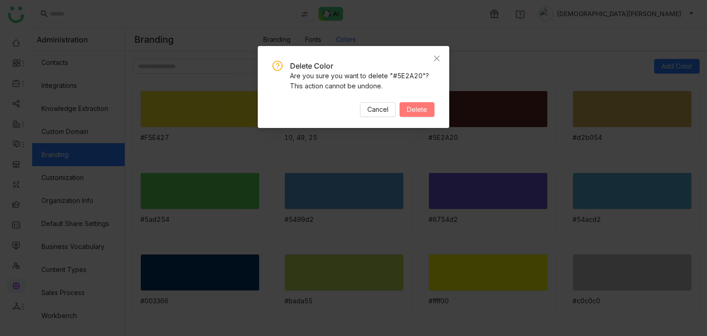
click at [424, 111] on span "Delete" at bounding box center [417, 109] width 20 height 10
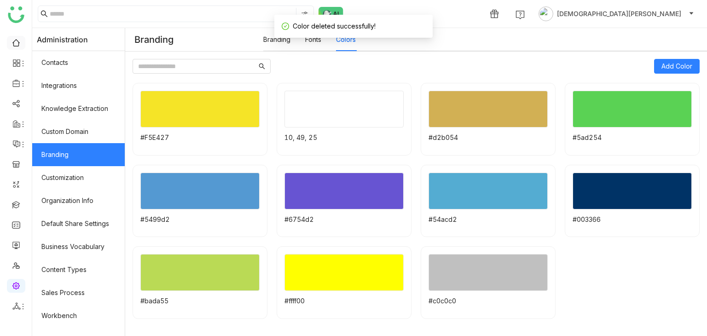
click at [12, 45] on link at bounding box center [16, 42] width 8 height 8
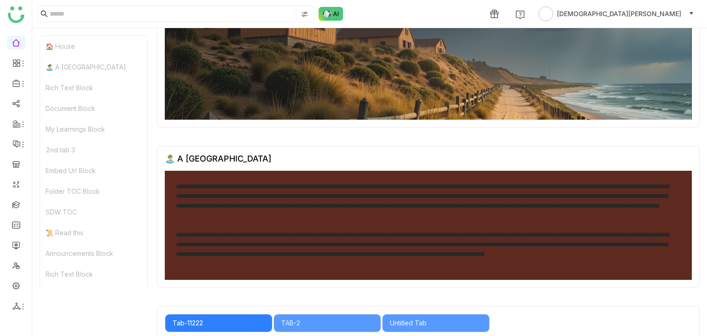
scroll to position [92, 0]
click at [17, 288] on link at bounding box center [16, 285] width 8 height 8
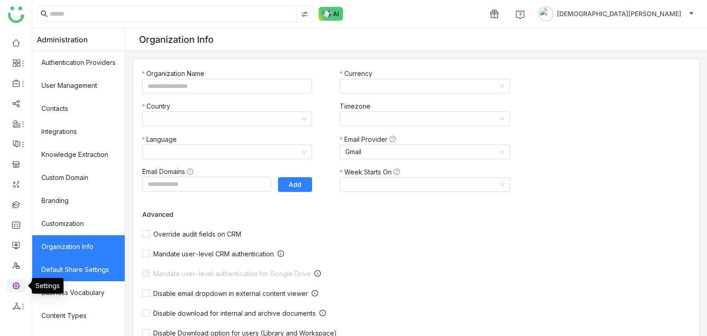
type input "*******"
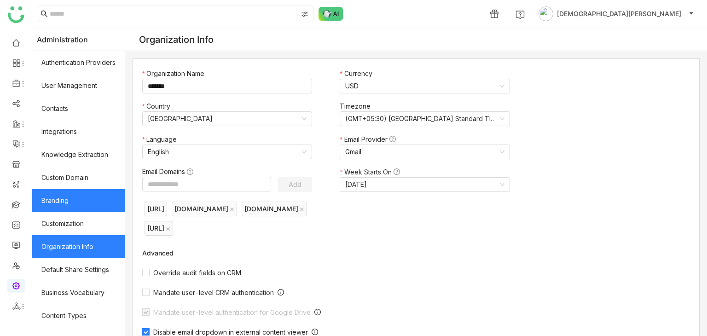
click at [73, 192] on link "Branding" at bounding box center [78, 200] width 92 height 23
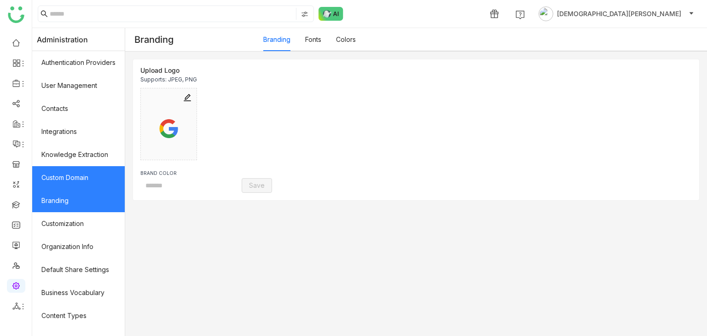
type input "*******"
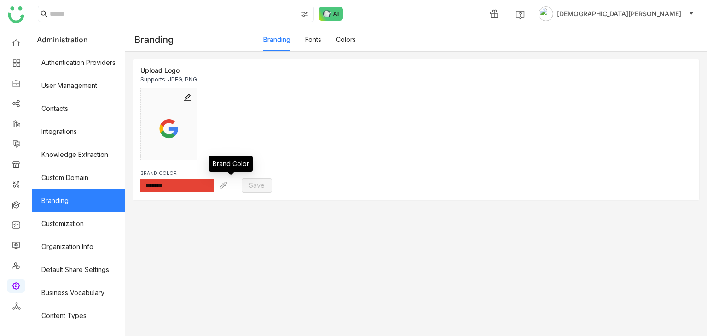
click at [227, 182] on img at bounding box center [222, 185] width 7 height 7
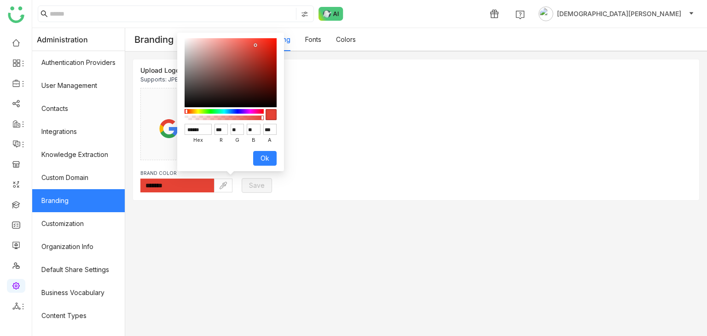
type input "******"
type input "***"
type input "**"
click at [235, 70] on div at bounding box center [230, 72] width 92 height 69
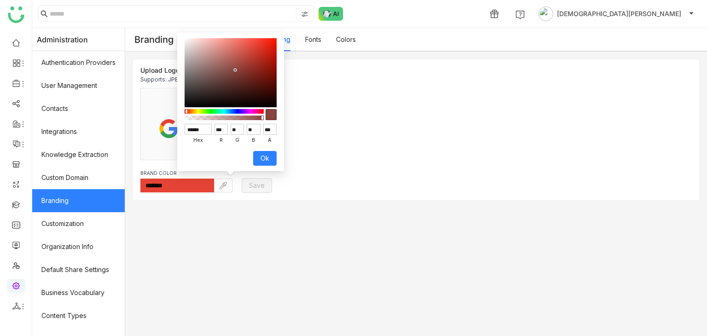
type input "*******"
click at [253, 153] on button "Ok" at bounding box center [264, 158] width 23 height 15
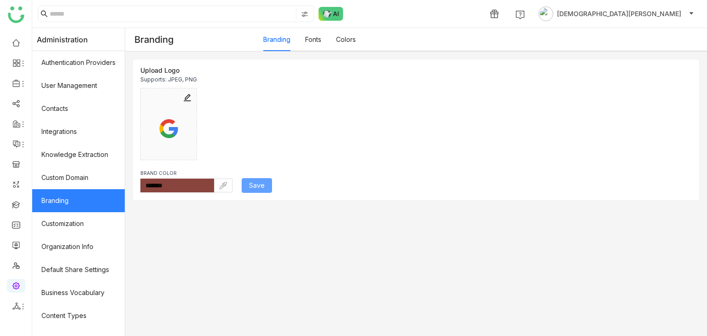
click at [261, 186] on span "Save" at bounding box center [257, 185] width 16 height 10
click at [317, 37] on link "Fonts" at bounding box center [313, 39] width 16 height 8
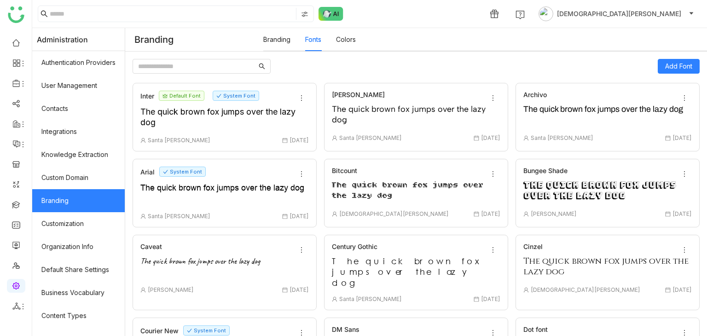
click at [356, 39] on link "Colors" at bounding box center [346, 39] width 20 height 8
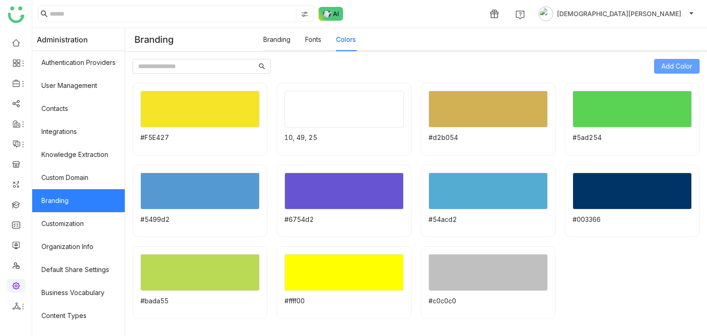
click at [681, 63] on span "Add Color" at bounding box center [676, 66] width 31 height 10
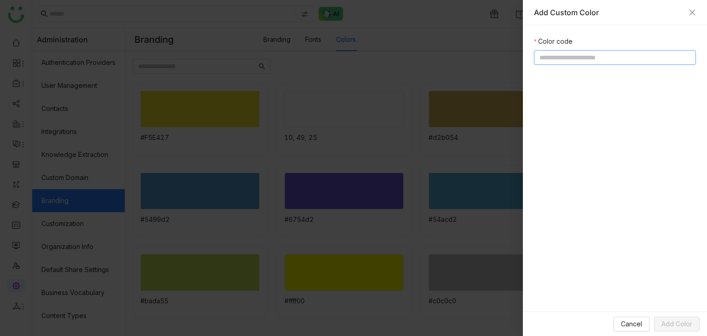
click at [589, 62] on input at bounding box center [615, 57] width 162 height 15
paste input "*"
type input "**********"
click at [692, 14] on icon "Close" at bounding box center [691, 12] width 7 height 7
